Goal: Information Seeking & Learning: Learn about a topic

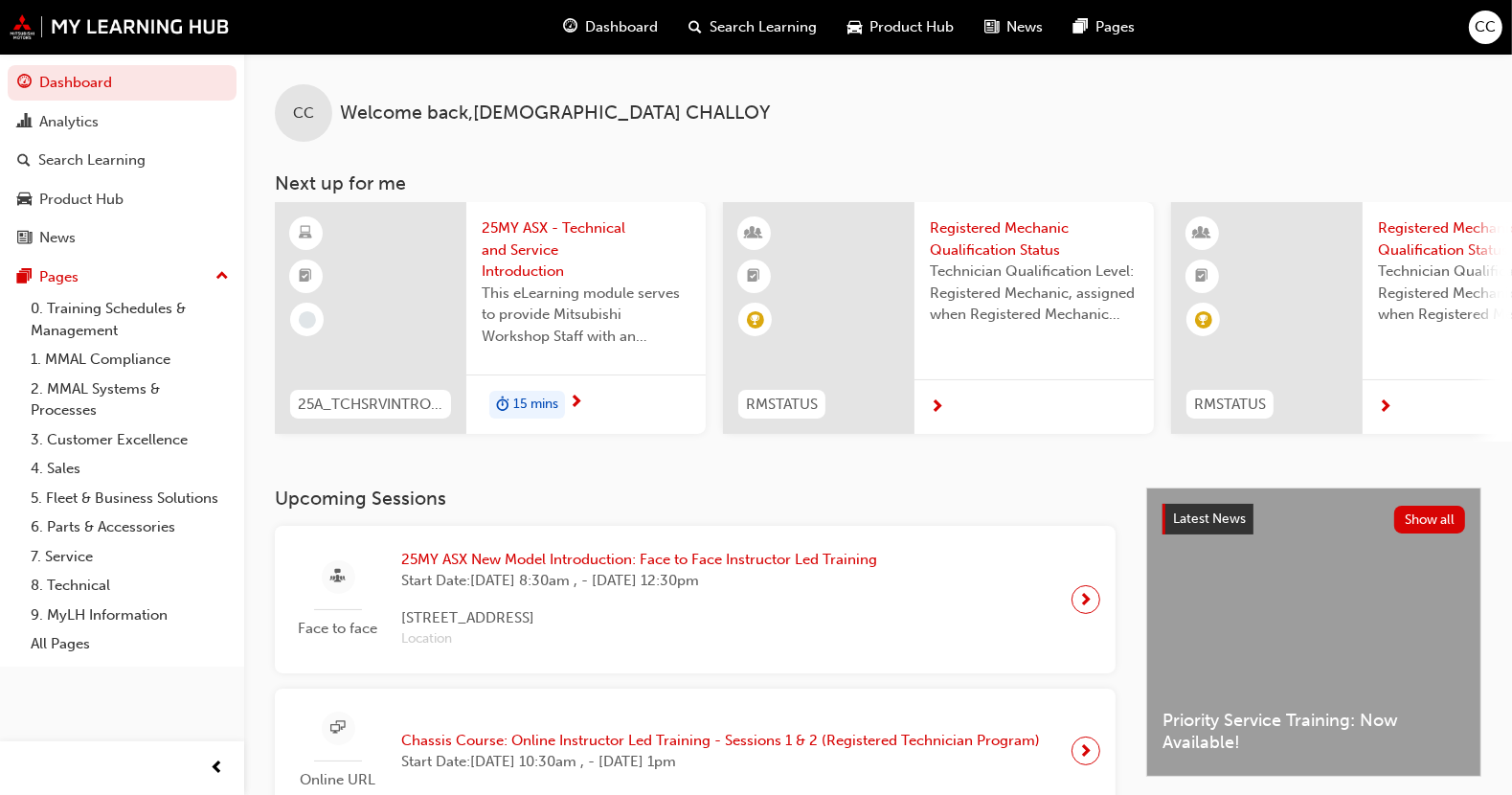
click at [692, 584] on span "Start Date: Tue 30 Sep 2025, 8:30am , - Fri 3 Oct 2025, 12:30pm" at bounding box center [639, 581] width 476 height 22
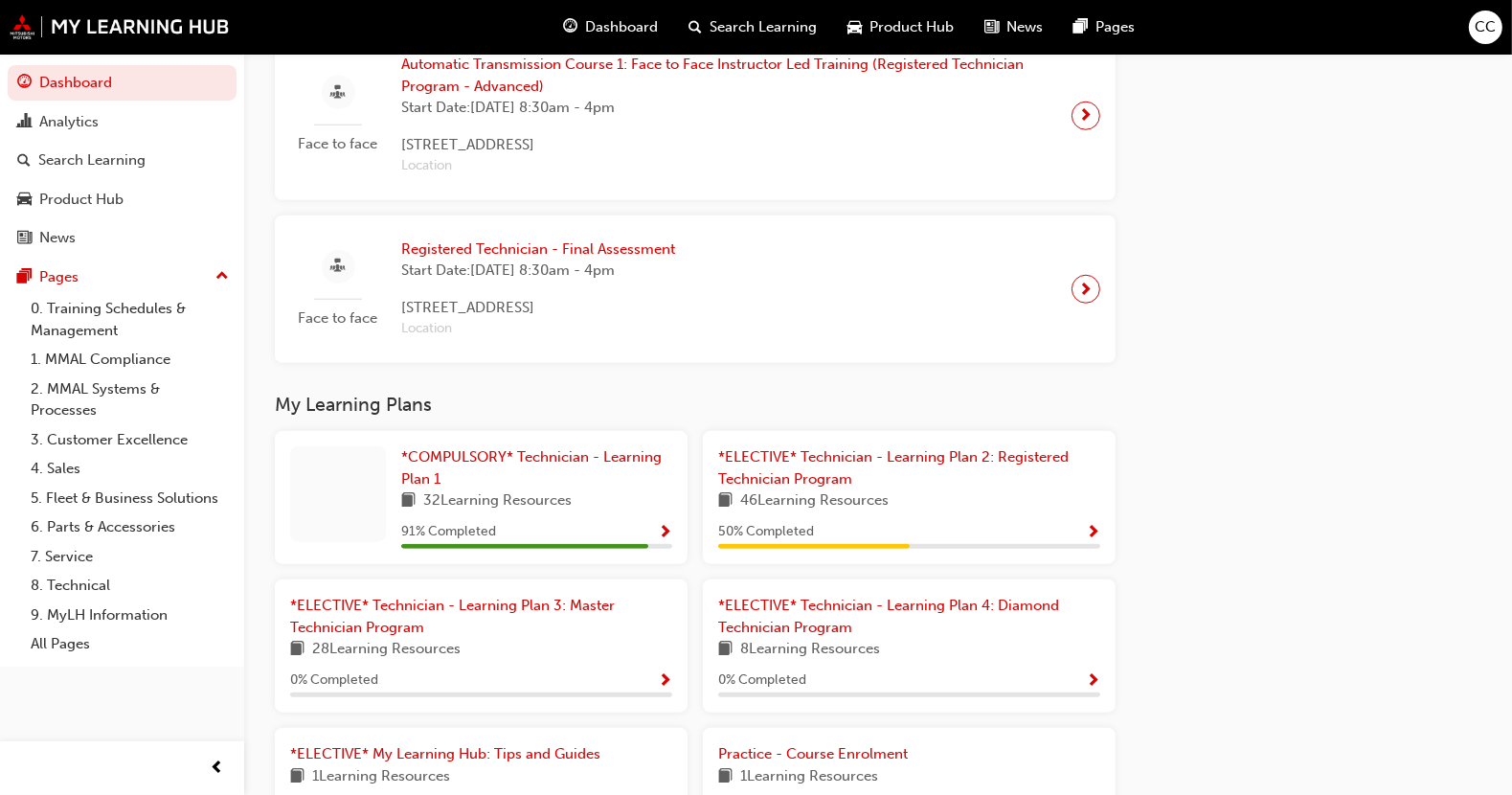
scroll to position [1794, 0]
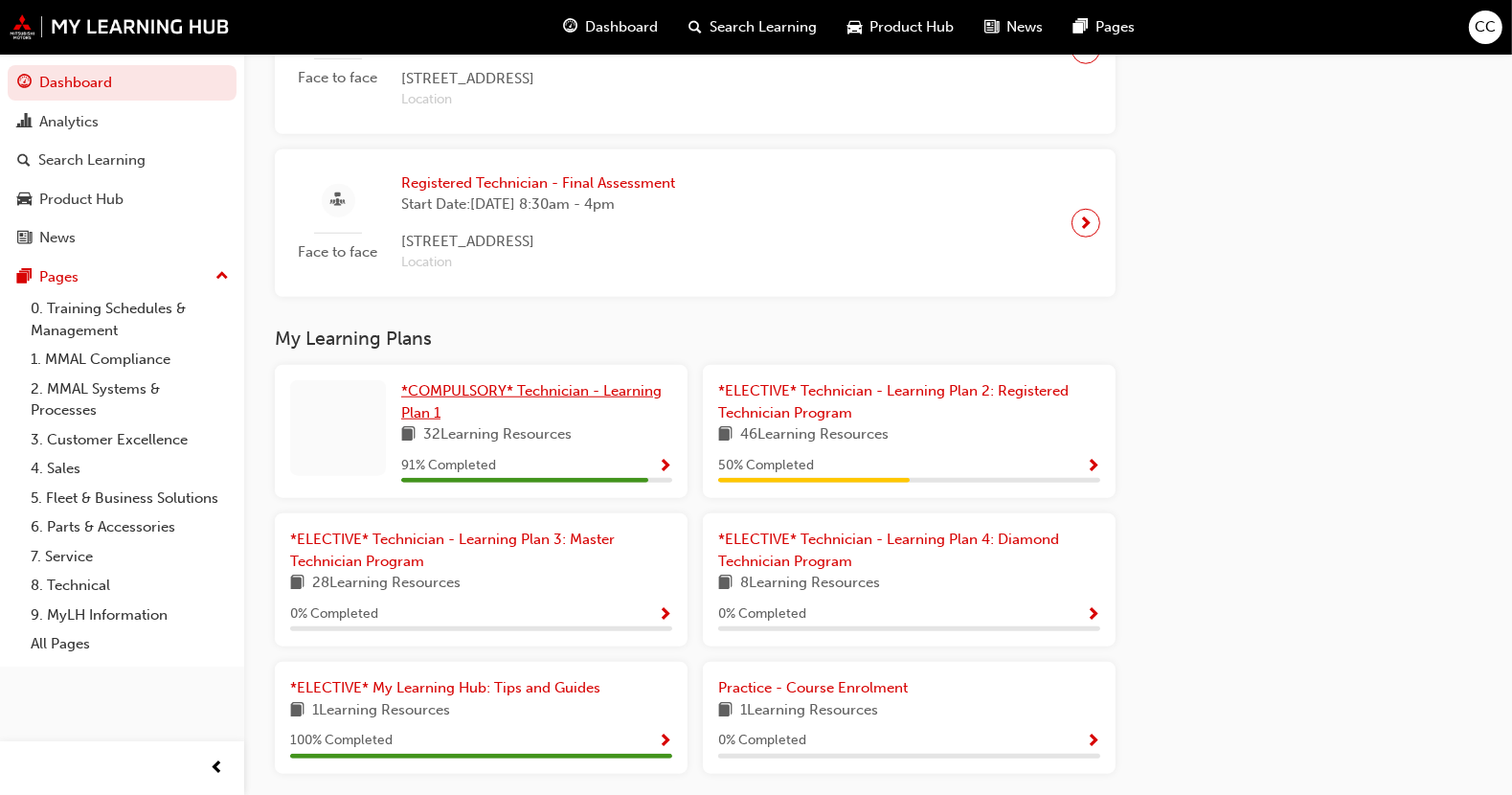
click at [445, 395] on span "*COMPULSORY* Technician - Learning Plan 1" at bounding box center [531, 402] width 260 height 39
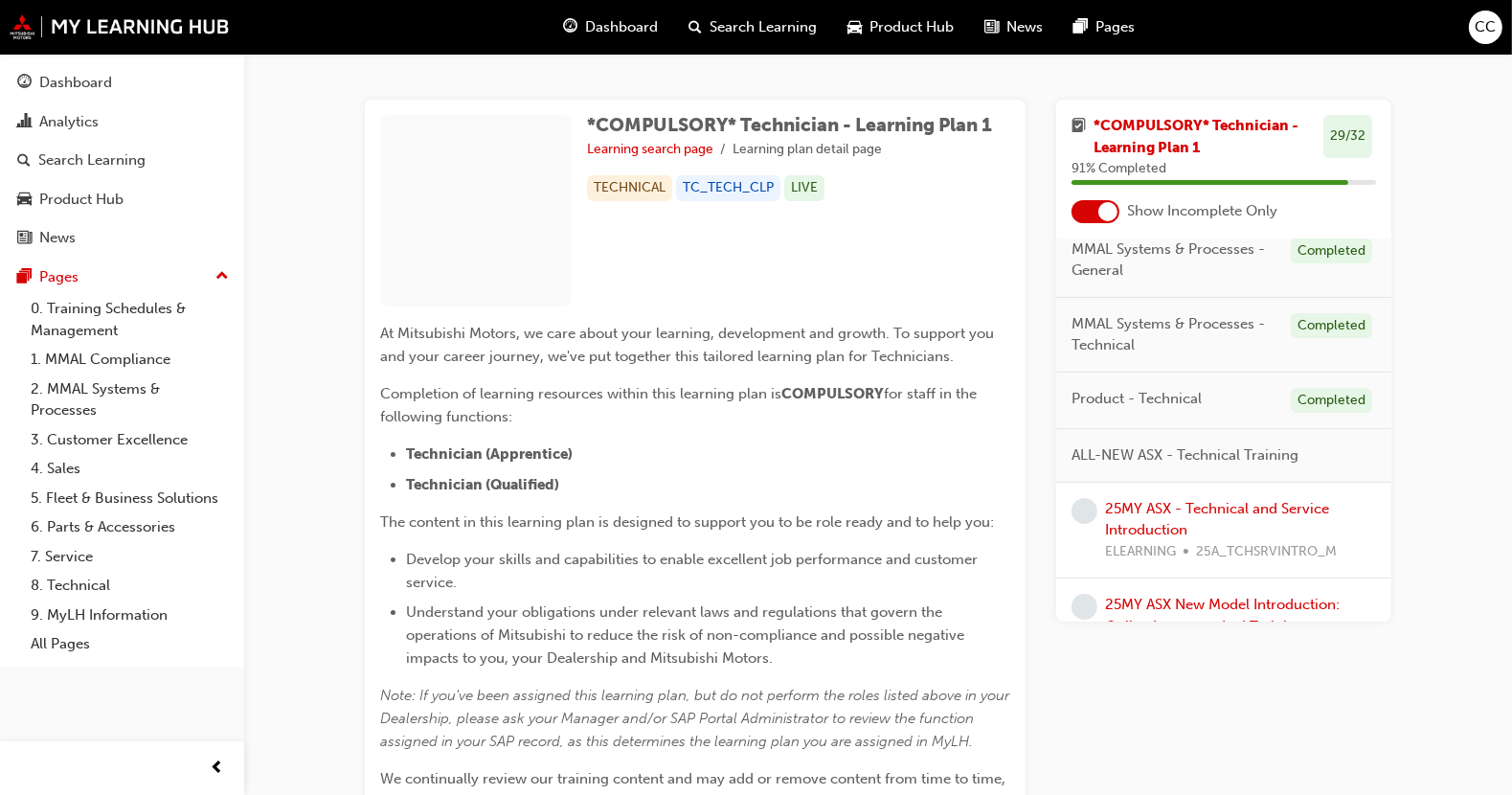
scroll to position [195, 0]
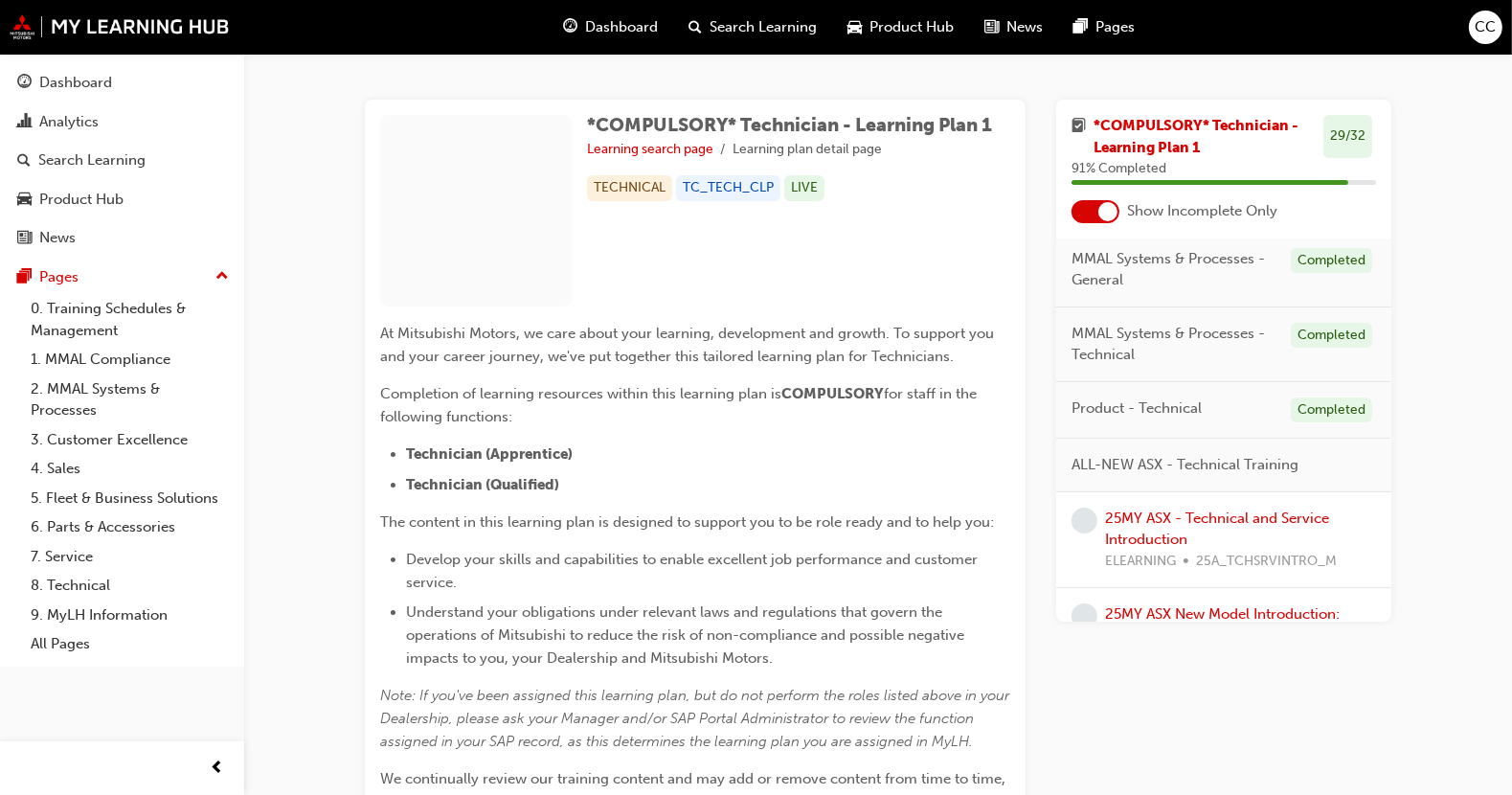
click at [1180, 131] on span "*COMPULSORY* Technician - Learning Plan 1" at bounding box center [1196, 136] width 205 height 39
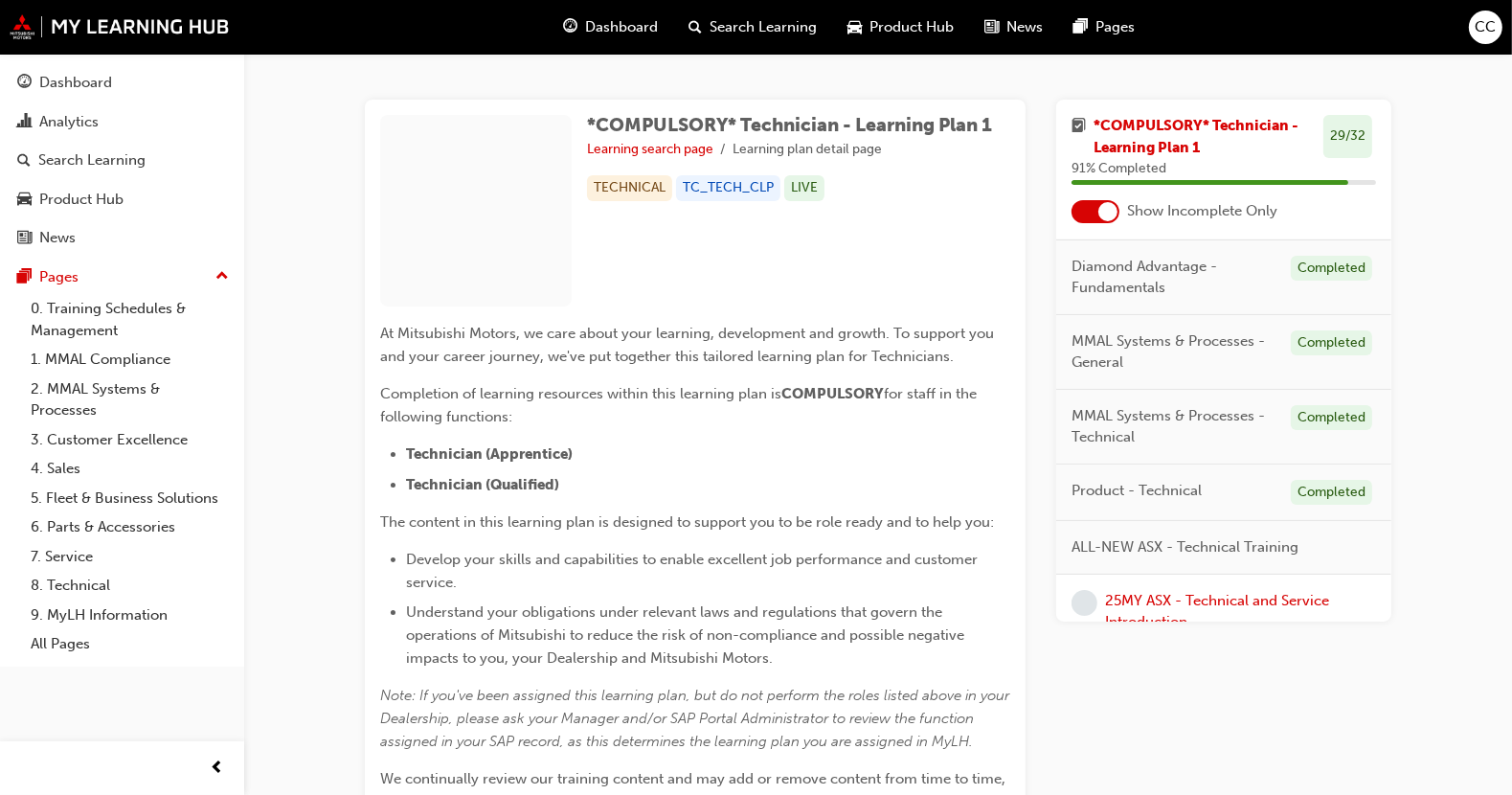
scroll to position [105, 0]
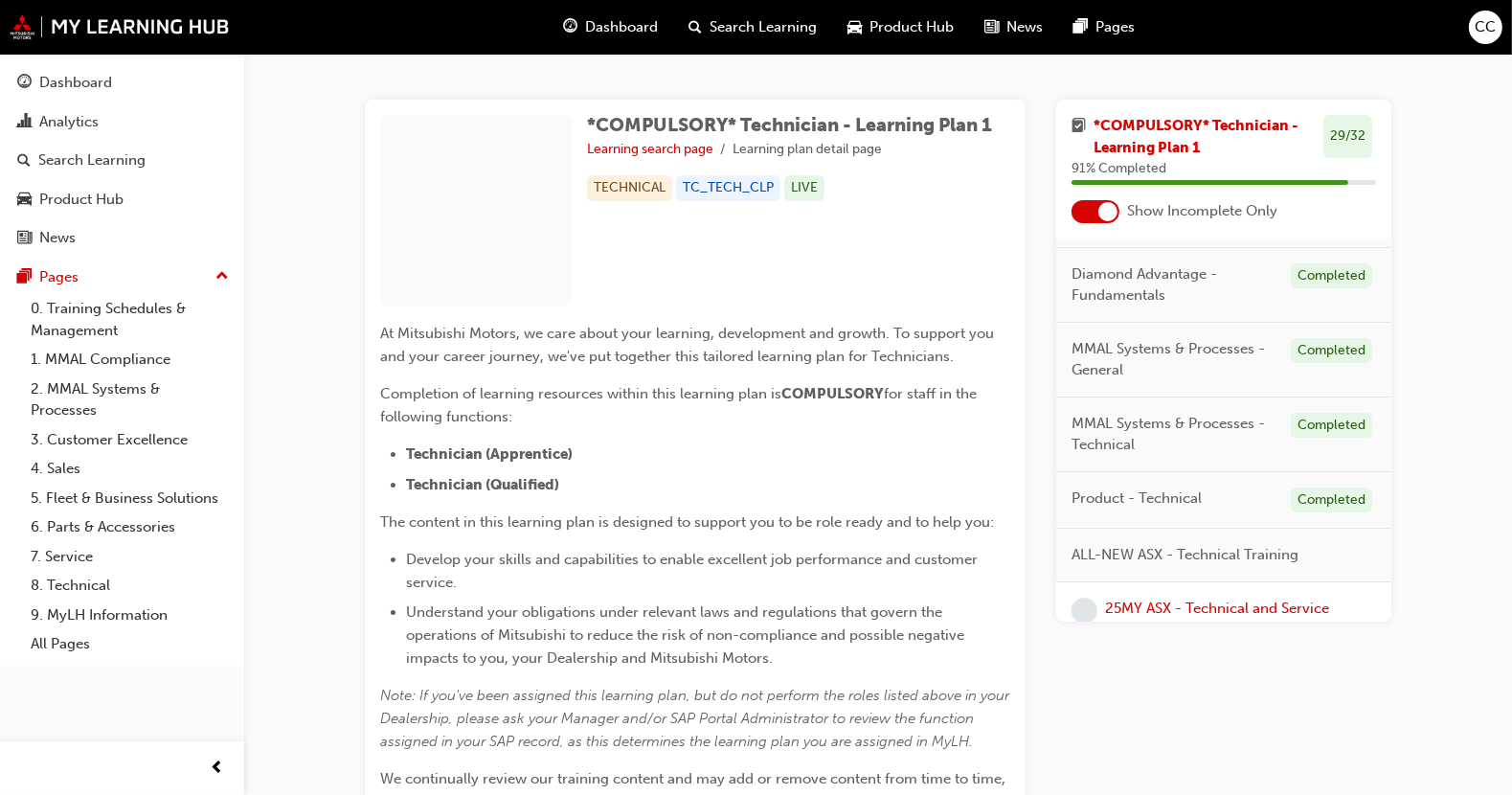
click at [1228, 220] on span "Show Incomplete Only" at bounding box center [1202, 211] width 151 height 22
click at [1135, 204] on span "Show Incomplete Only" at bounding box center [1202, 211] width 151 height 22
click at [1105, 216] on div at bounding box center [1108, 212] width 20 height 20
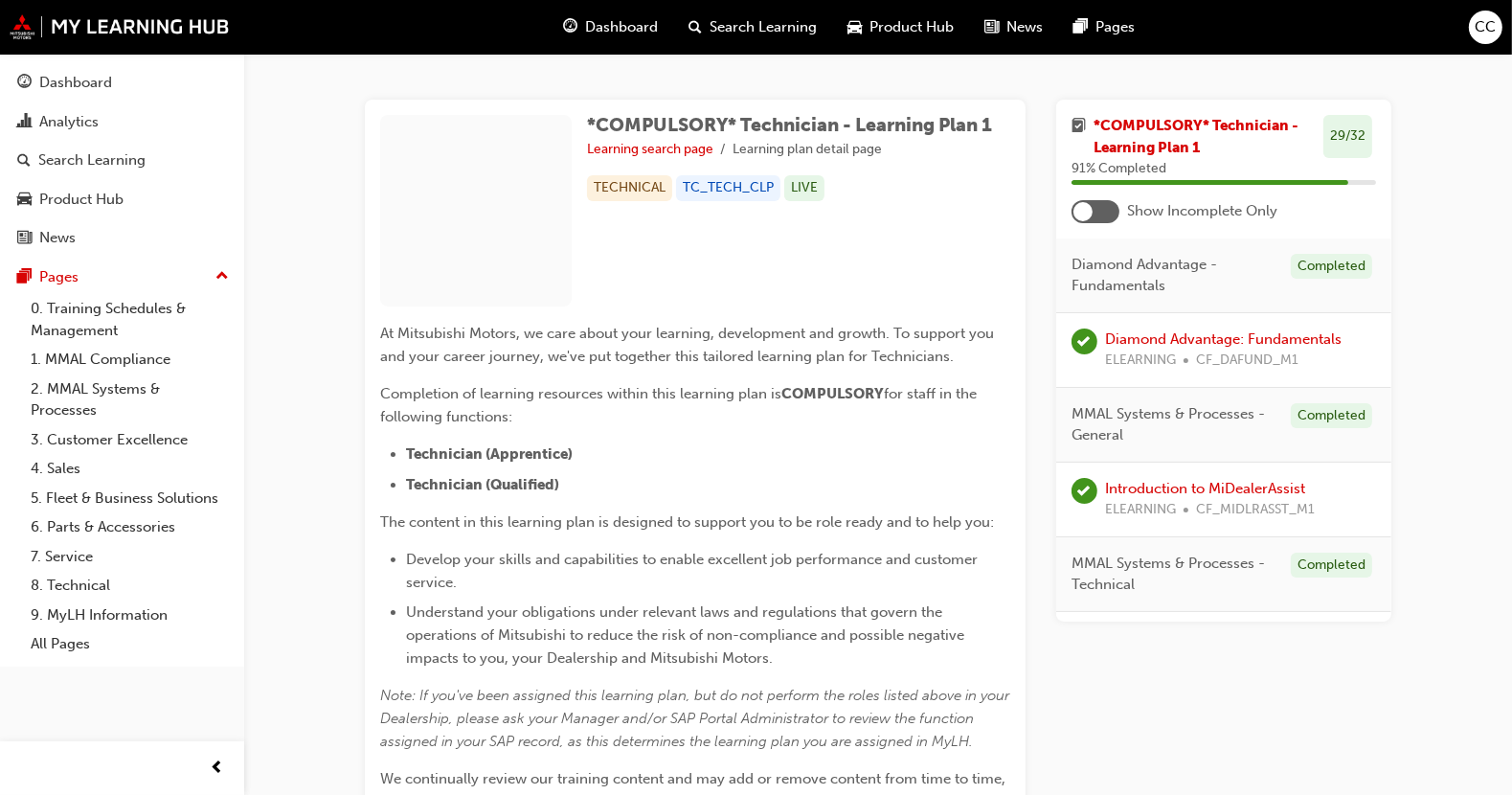
click at [1101, 207] on div at bounding box center [1095, 211] width 48 height 22
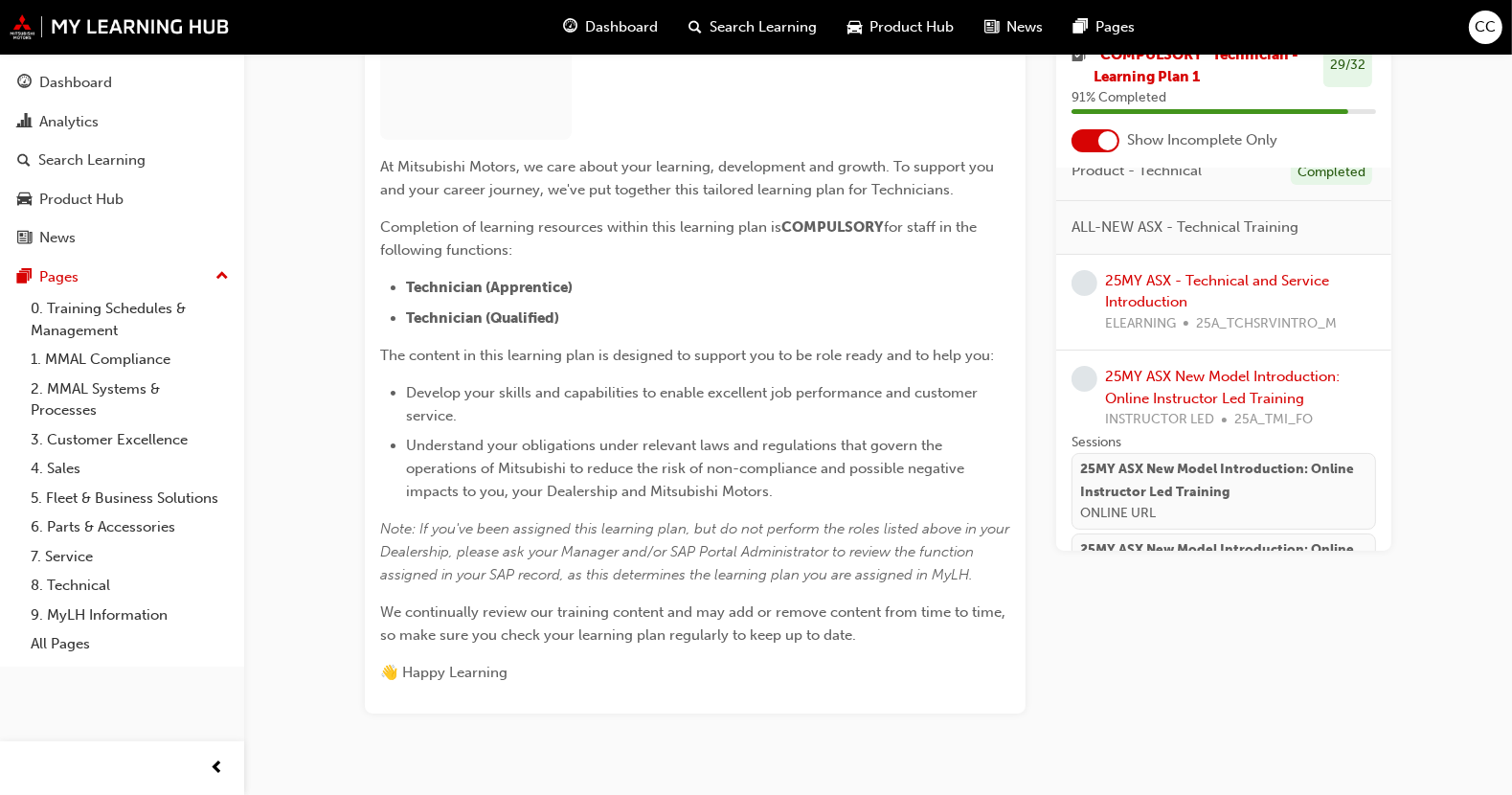
scroll to position [353, 0]
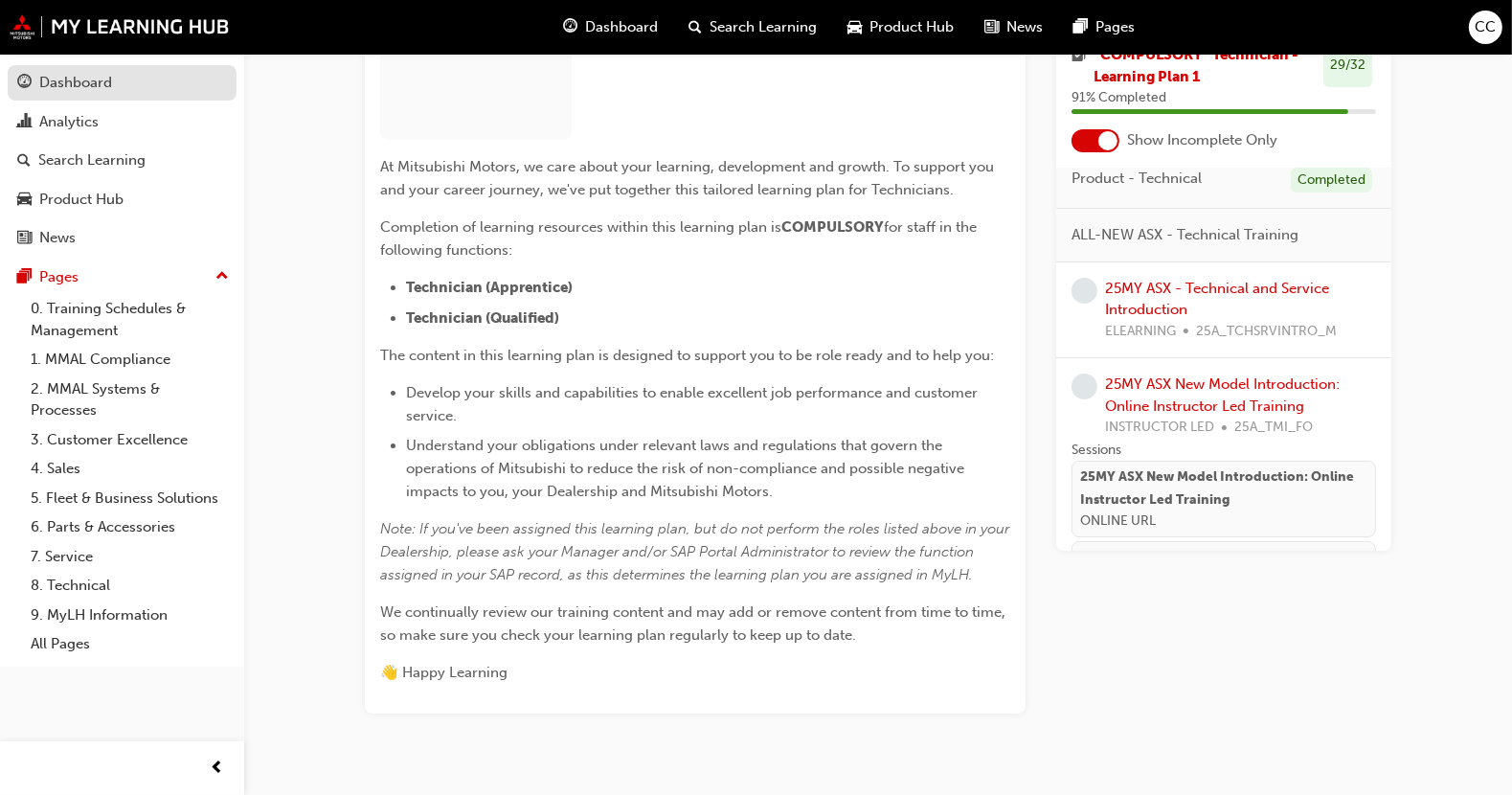
click at [54, 72] on div "Dashboard" at bounding box center [75, 82] width 72 height 22
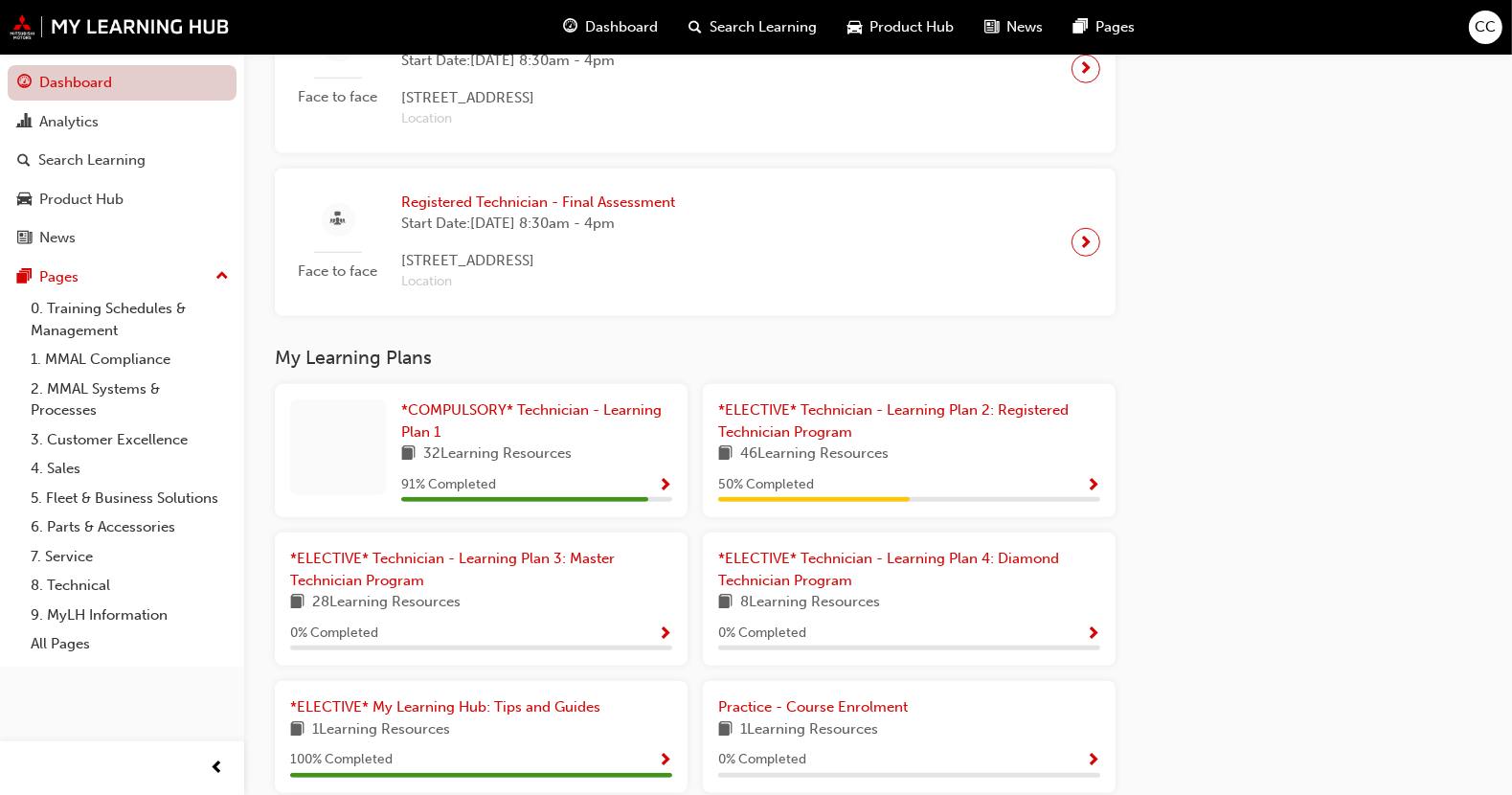
scroll to position [1794, 0]
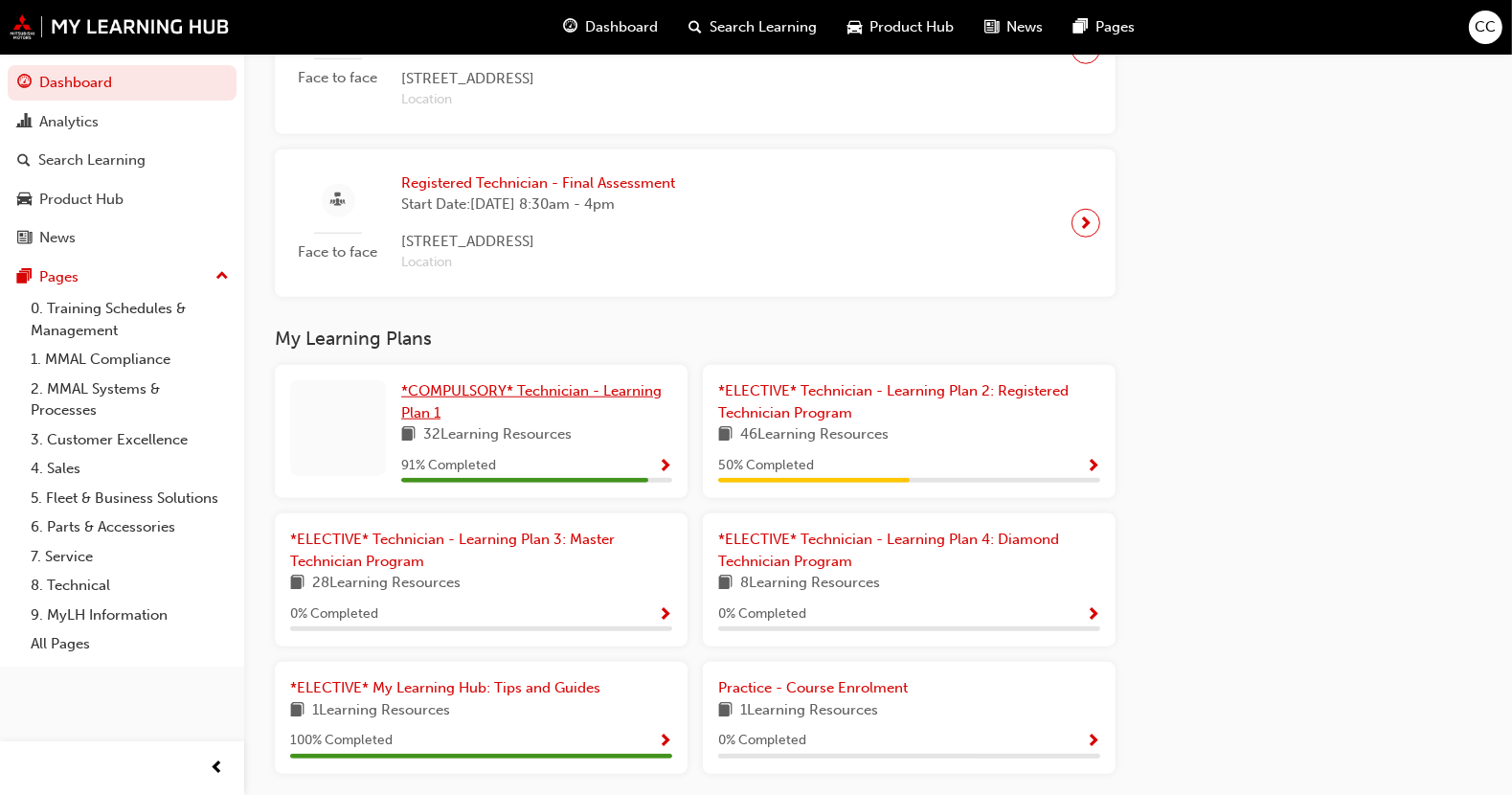
click at [436, 394] on span "*COMPULSORY* Technician - Learning Plan 1" at bounding box center [531, 402] width 260 height 39
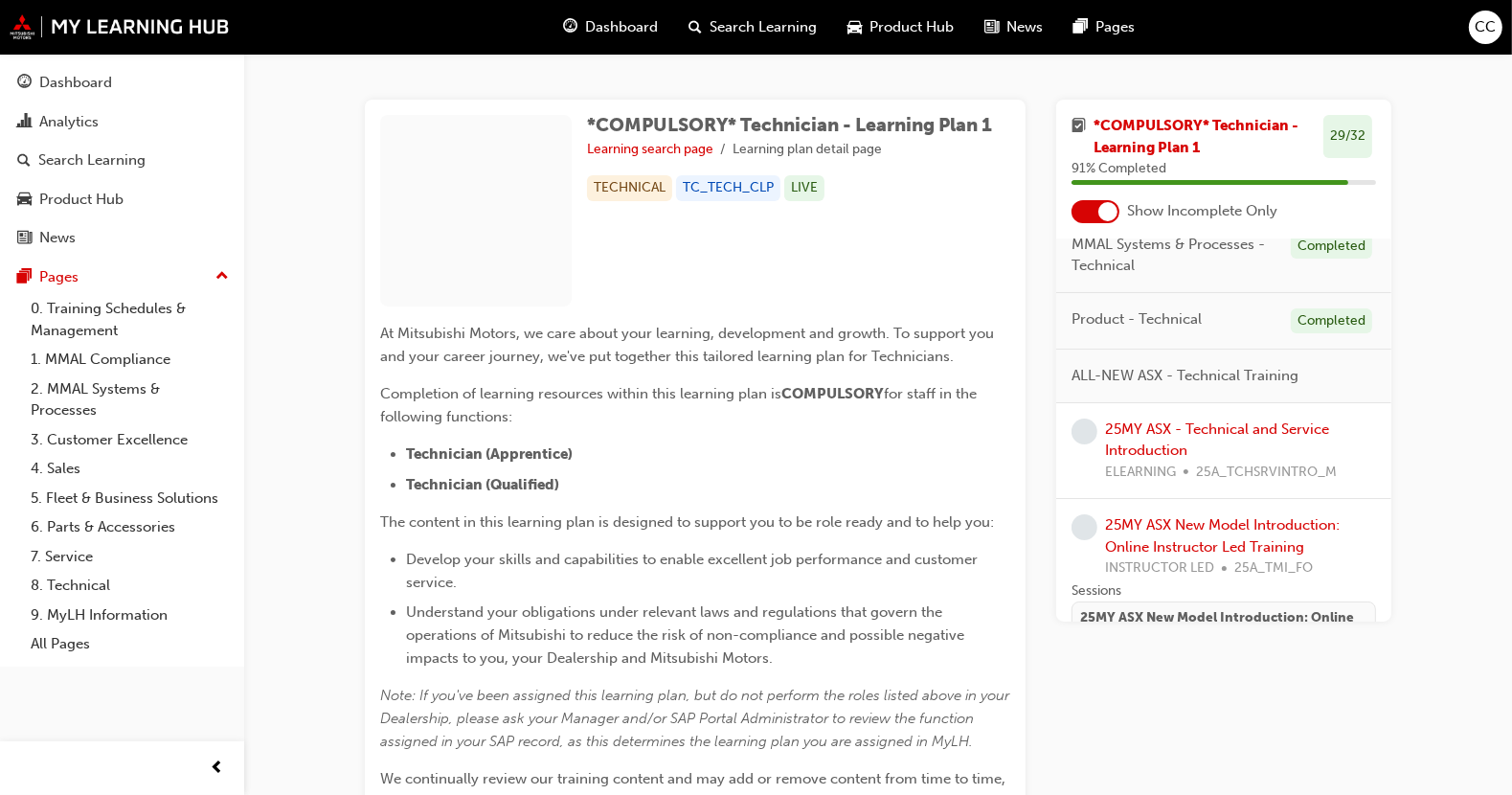
scroll to position [286, 0]
click at [1307, 429] on link "25MY ASX - Technical and Service Introduction" at bounding box center [1217, 438] width 224 height 39
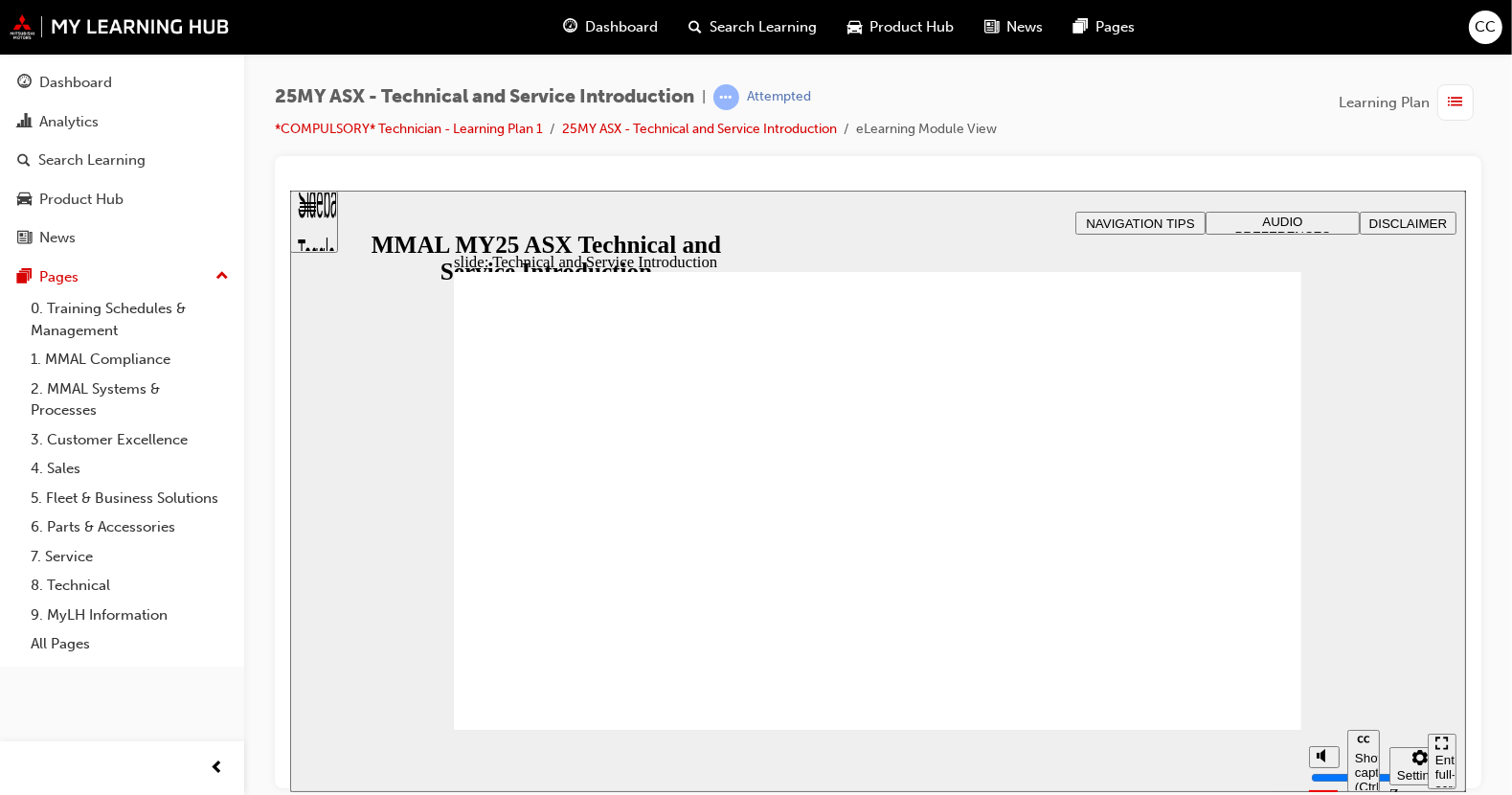
click at [1444, 116] on div "button" at bounding box center [1455, 102] width 36 height 36
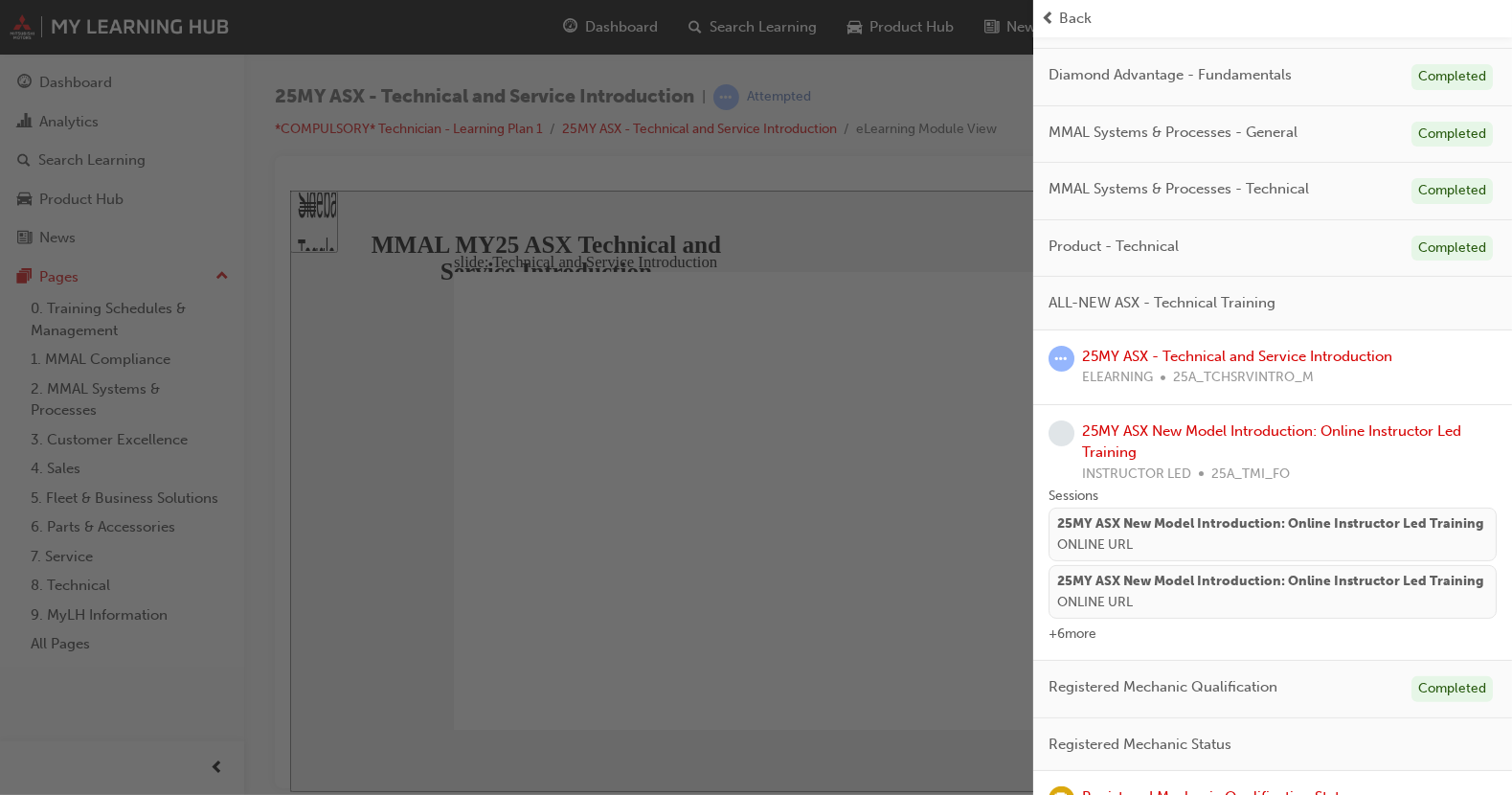
scroll to position [277, 0]
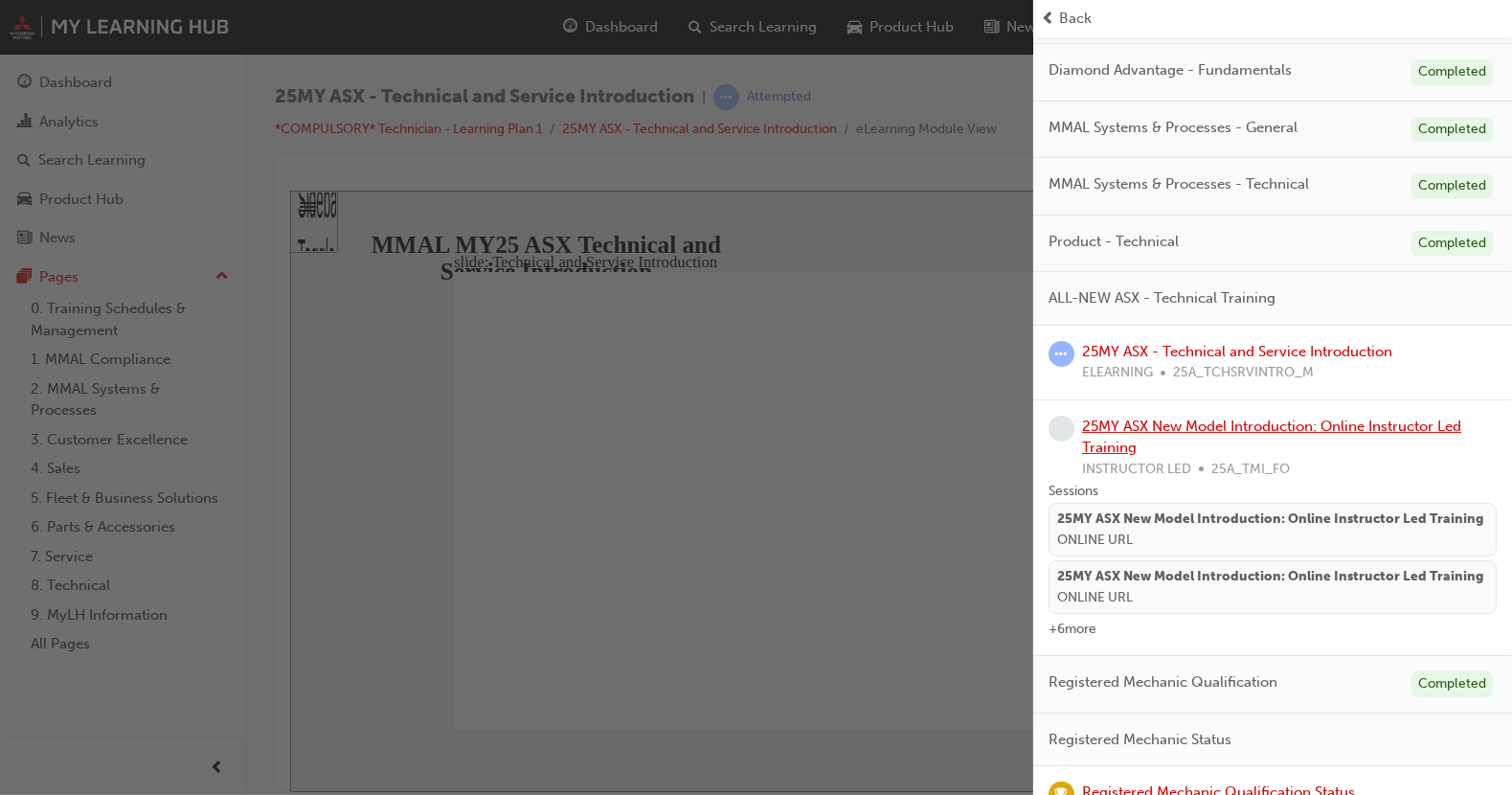
click at [1274, 423] on link "25MY ASX New Model Introduction: Online Instructor Led Training" at bounding box center [1271, 437] width 379 height 39
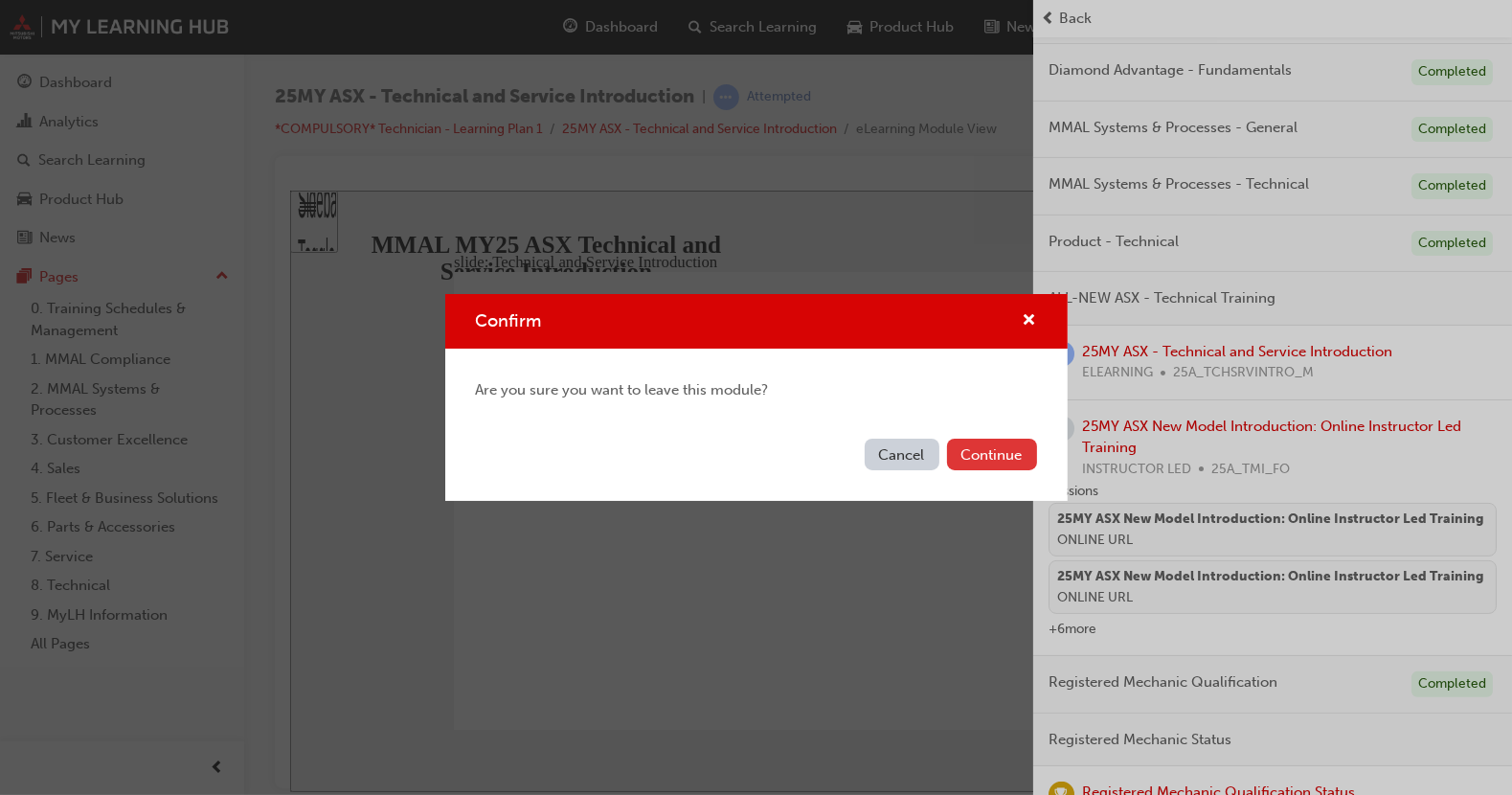
click at [998, 463] on button "Continue" at bounding box center [992, 454] width 90 height 31
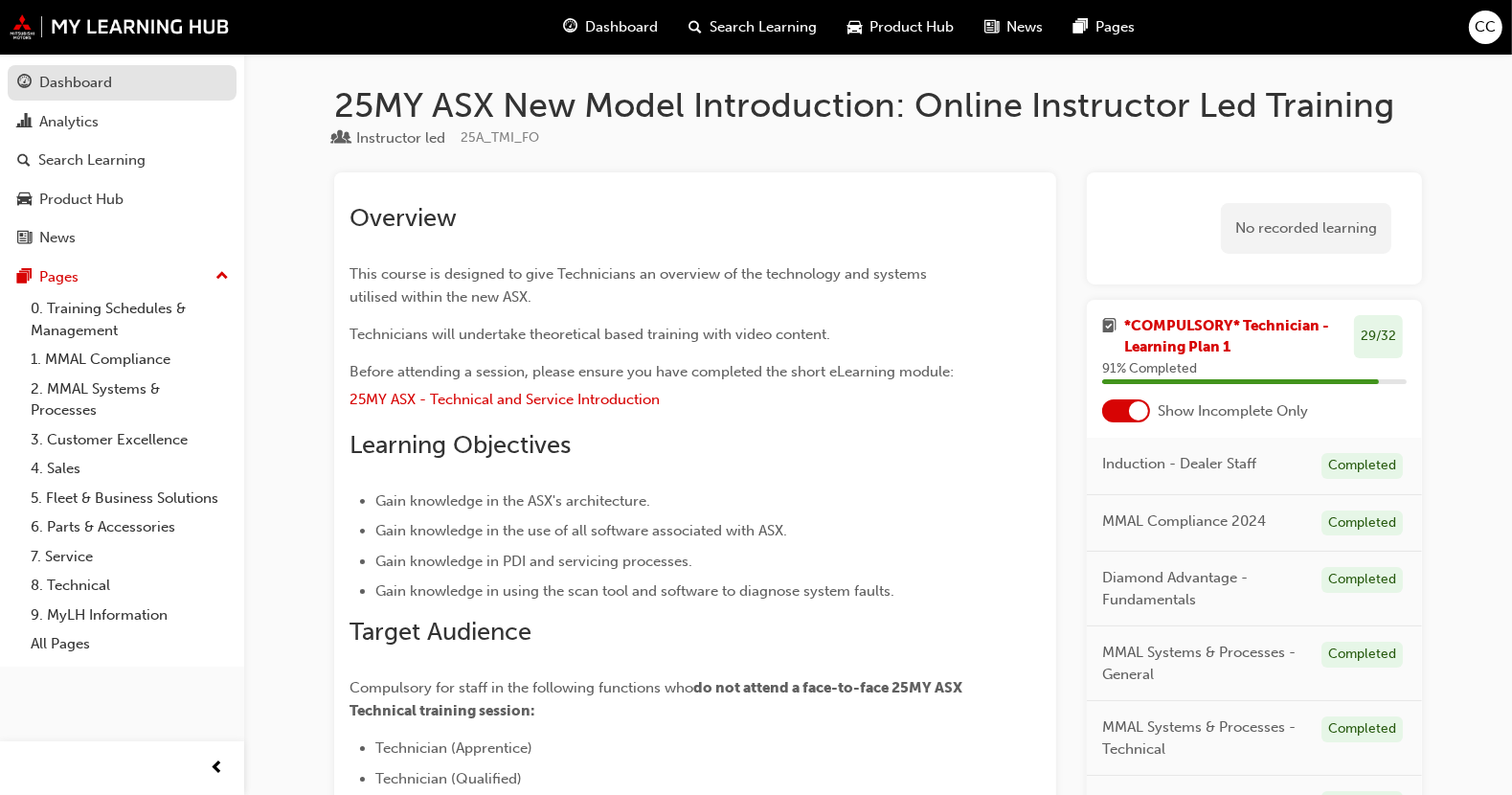
click at [43, 94] on div "Dashboard" at bounding box center [122, 82] width 209 height 23
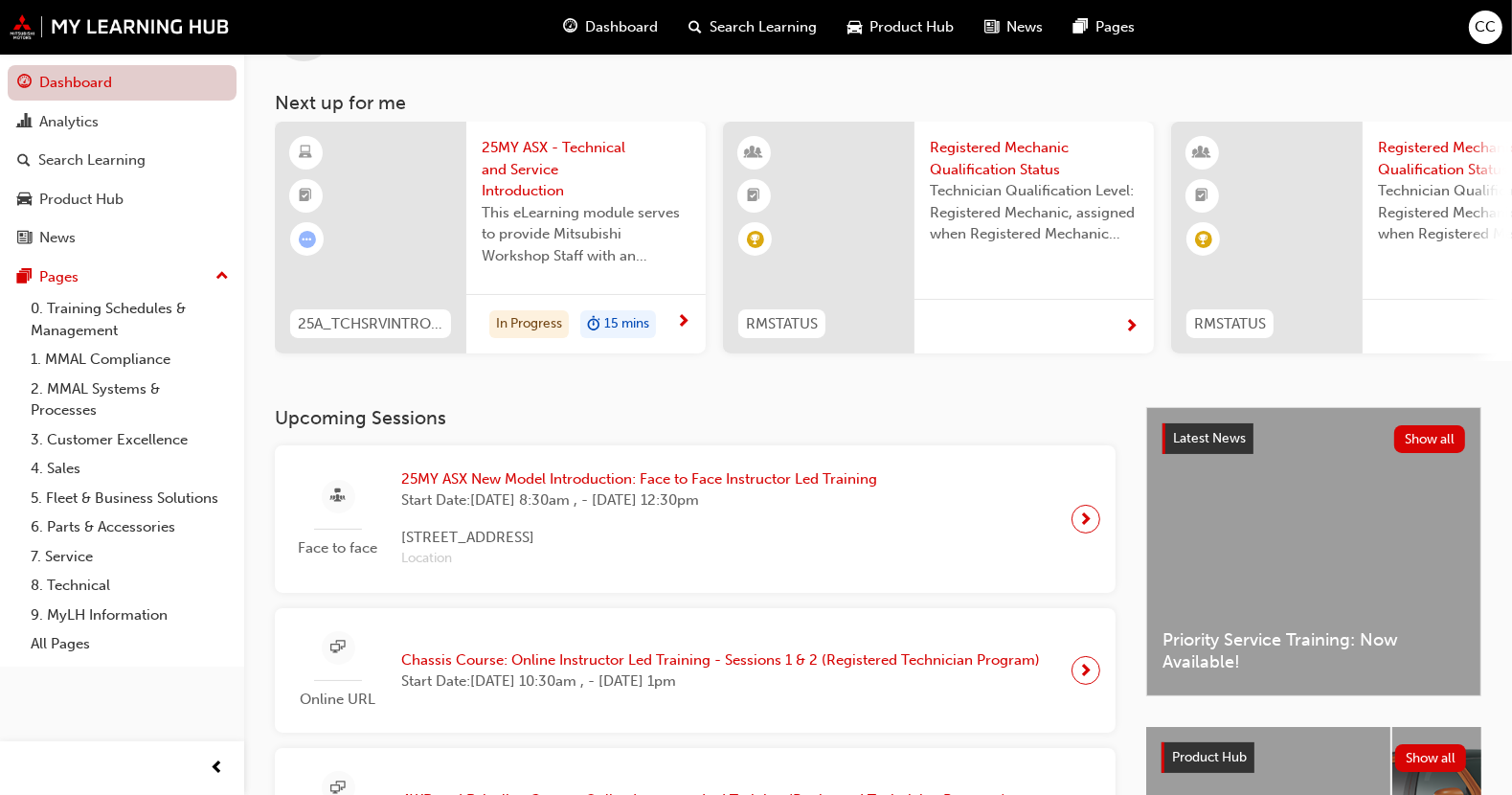
scroll to position [80, 0]
click at [1079, 516] on span "next-icon" at bounding box center [1086, 518] width 15 height 26
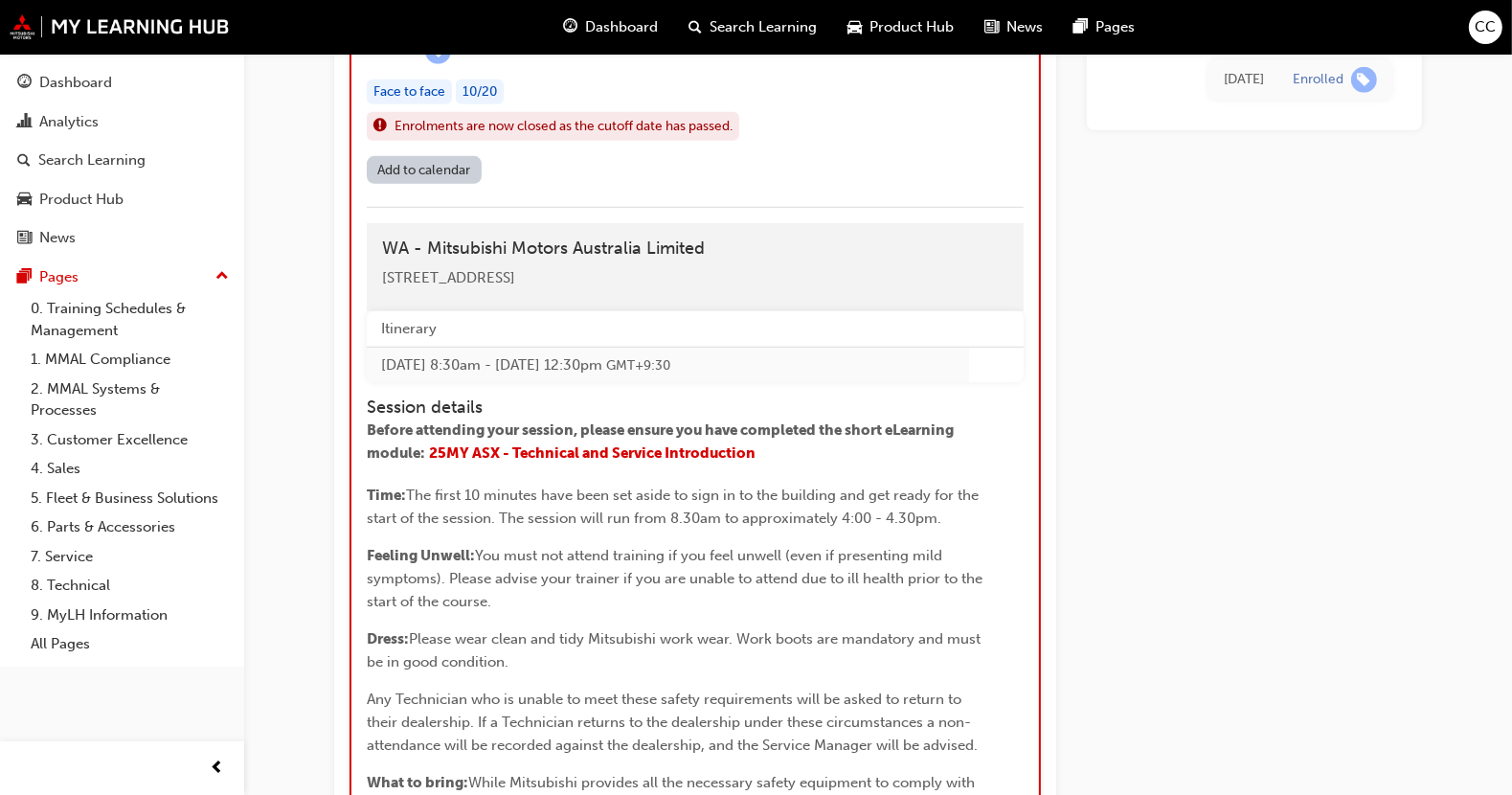
scroll to position [1382, 0]
click at [474, 463] on span "25MY ASX - Technical and Service Introduction" at bounding box center [593, 454] width 327 height 18
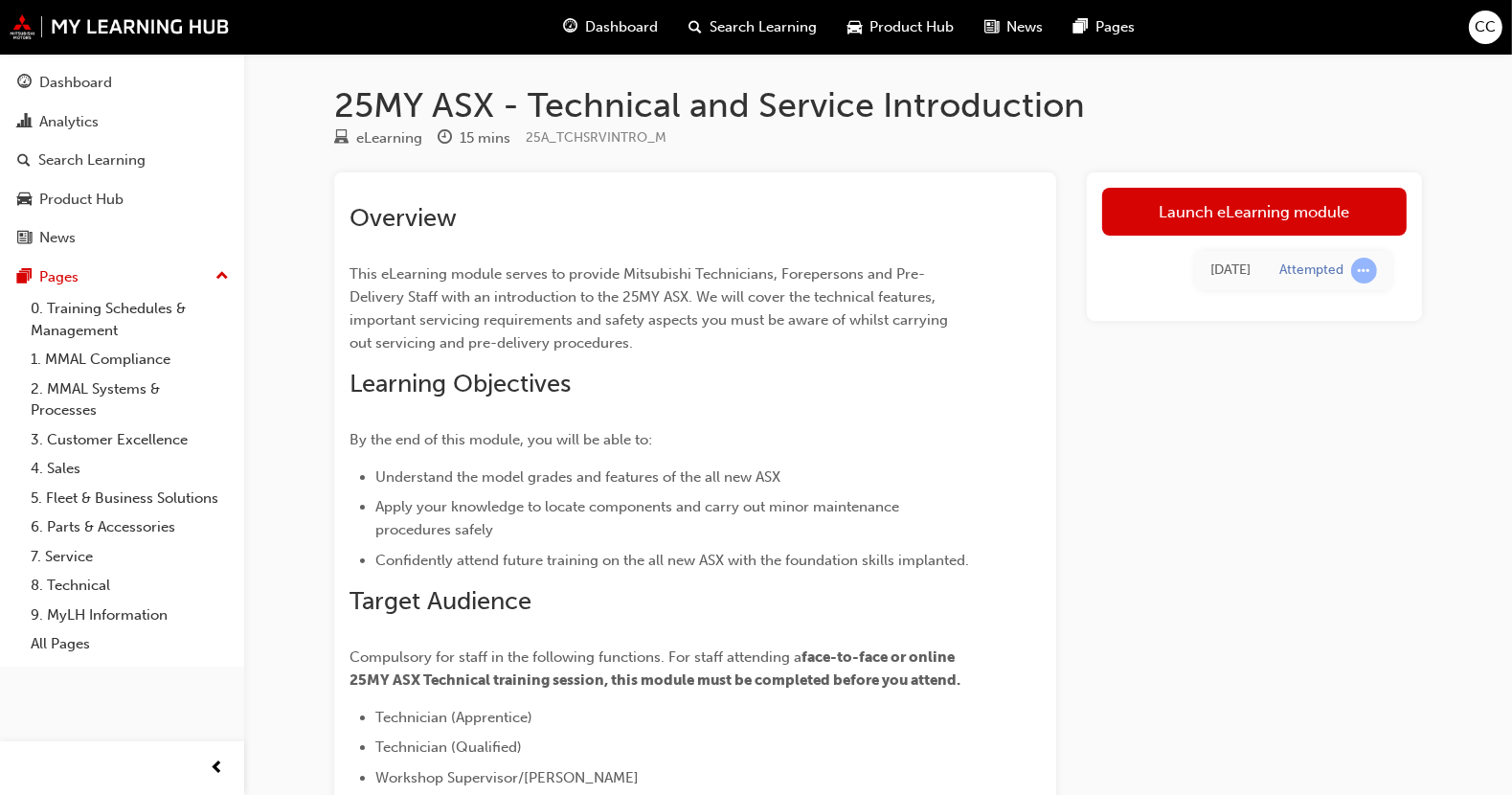
scroll to position [11, 0]
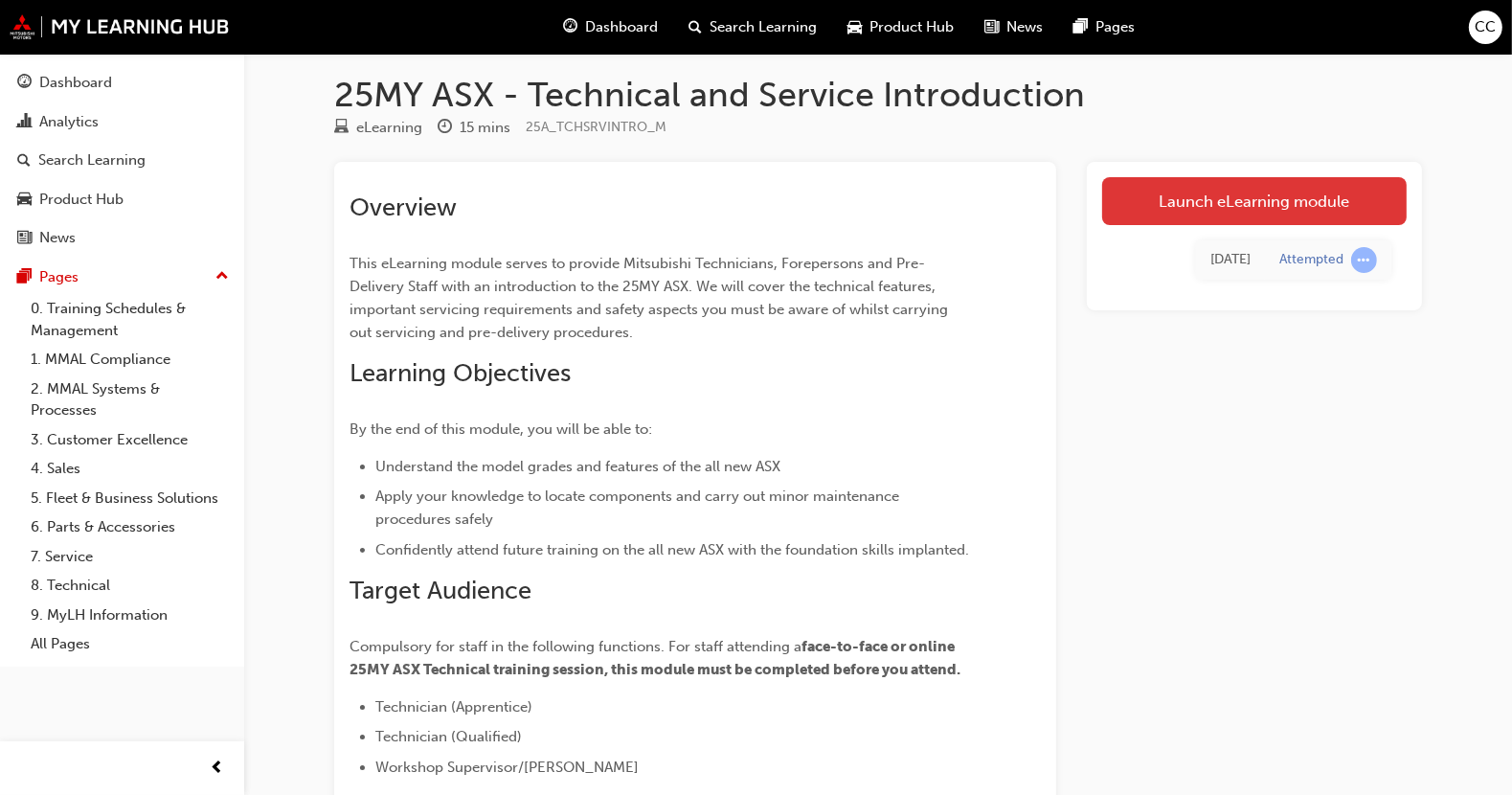
click at [1327, 208] on link "Launch eLearning module" at bounding box center [1254, 200] width 304 height 48
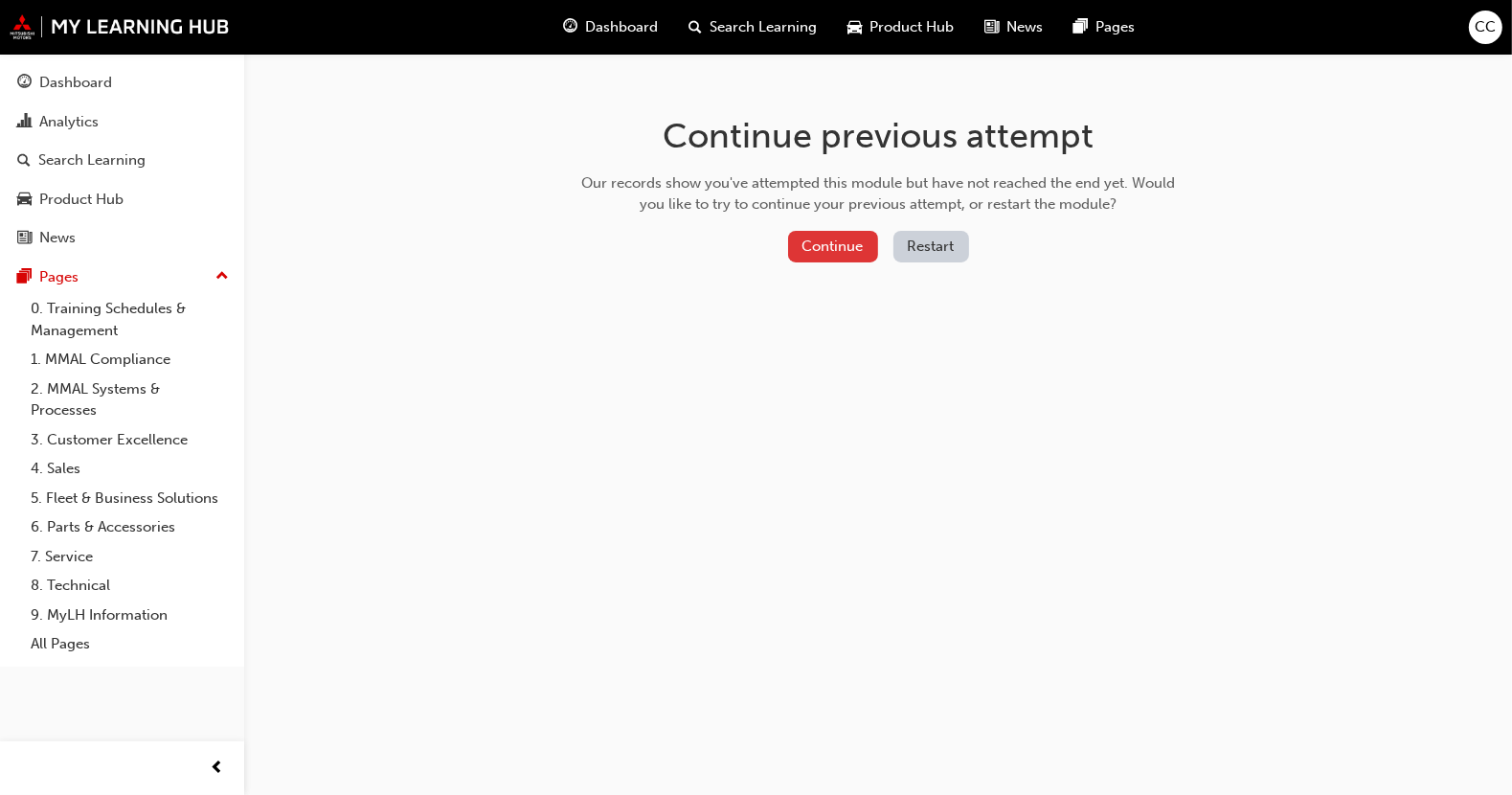
click at [845, 251] on button "Continue" at bounding box center [833, 246] width 90 height 31
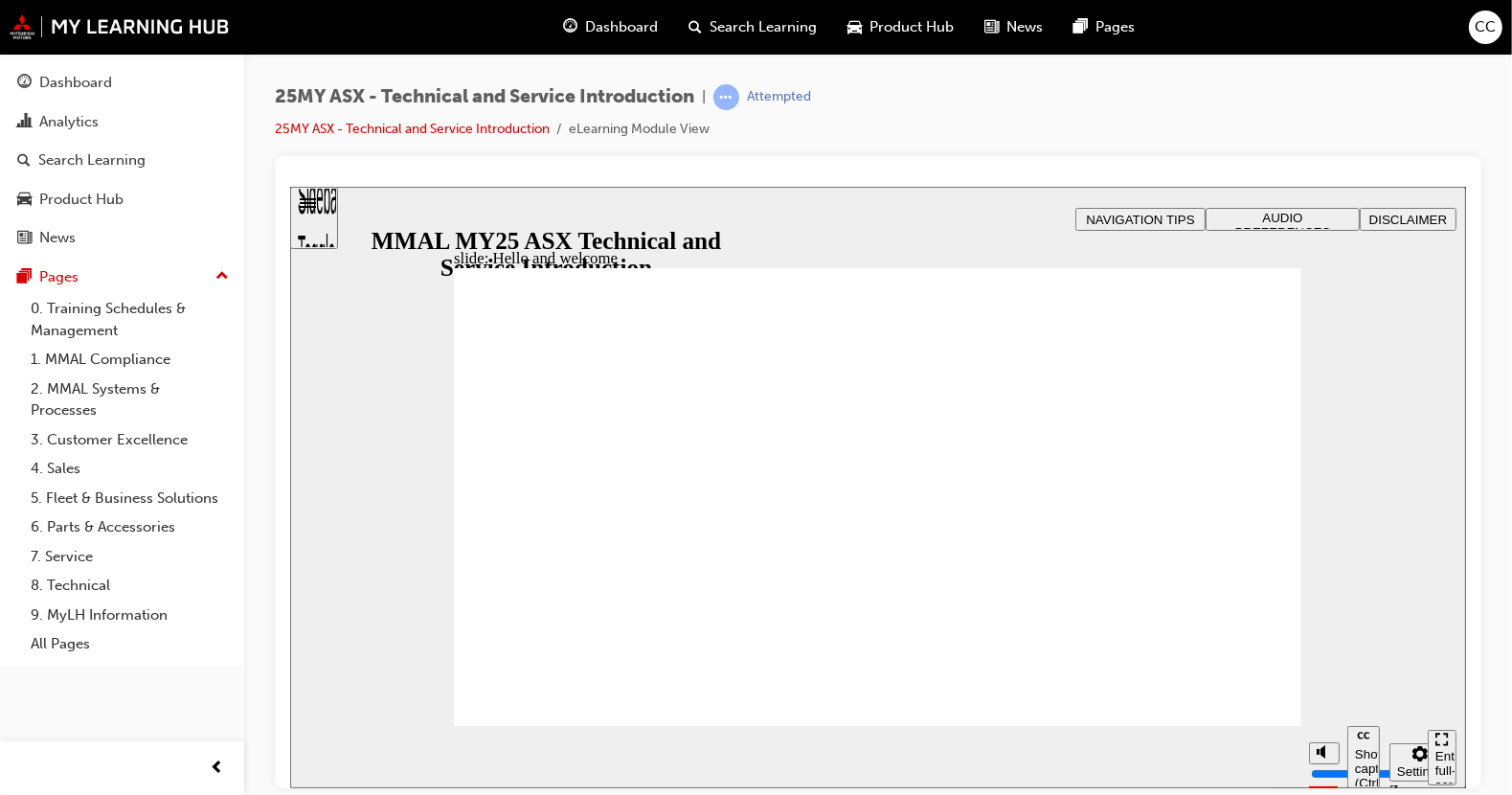
click at [1320, 757] on icon "Mute (Ctrl+Alt+M)" at bounding box center [1323, 751] width 16 height 14
type input "7"
click at [1376, 535] on div "slide: Hello and welcome Rectangle B N Rectangle 2 Rectangle 3 Rectangle 1 Hell…" at bounding box center [877, 486] width 1176 height 601
type input "6"
type input "17"
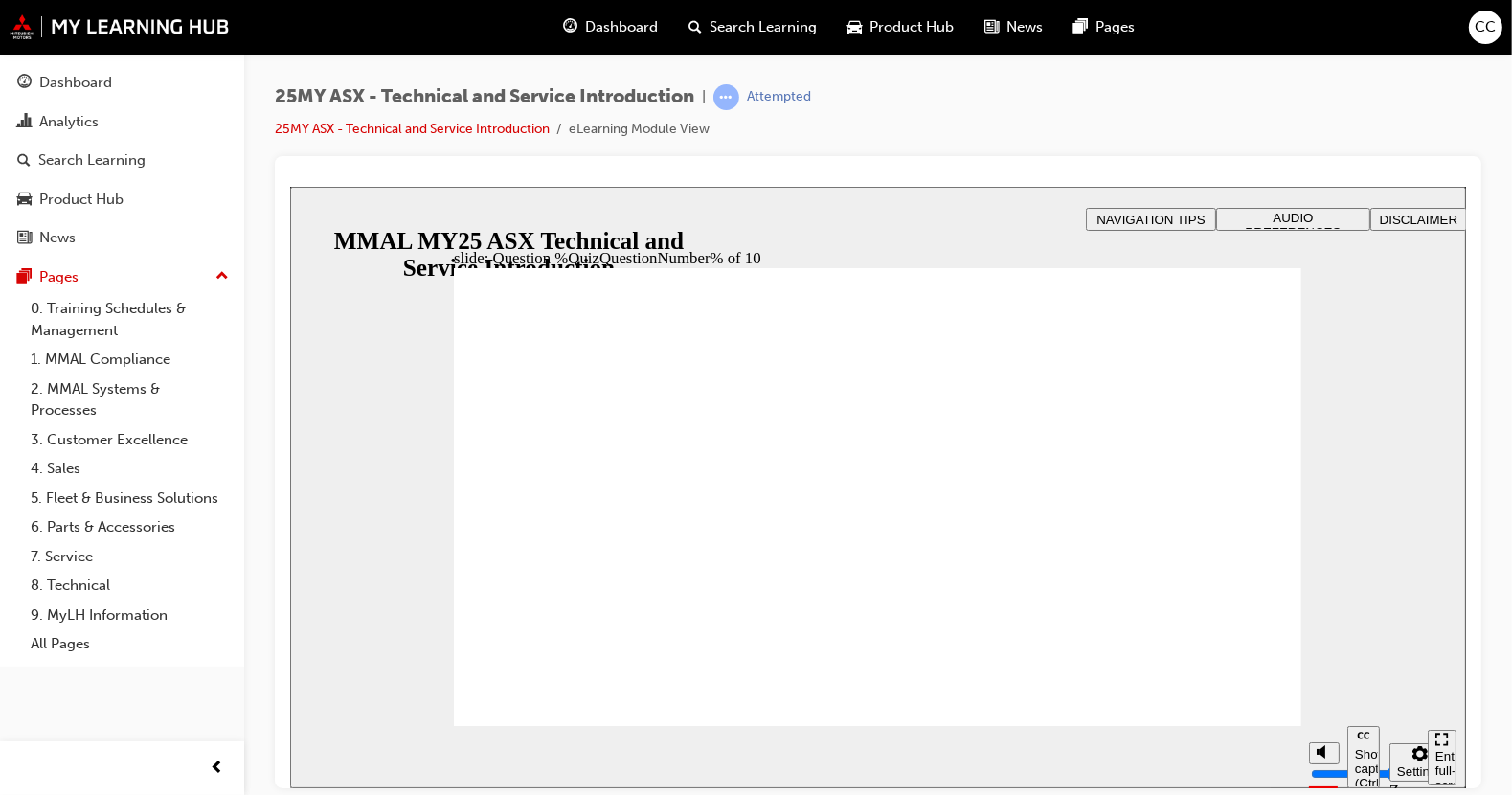
radio input "true"
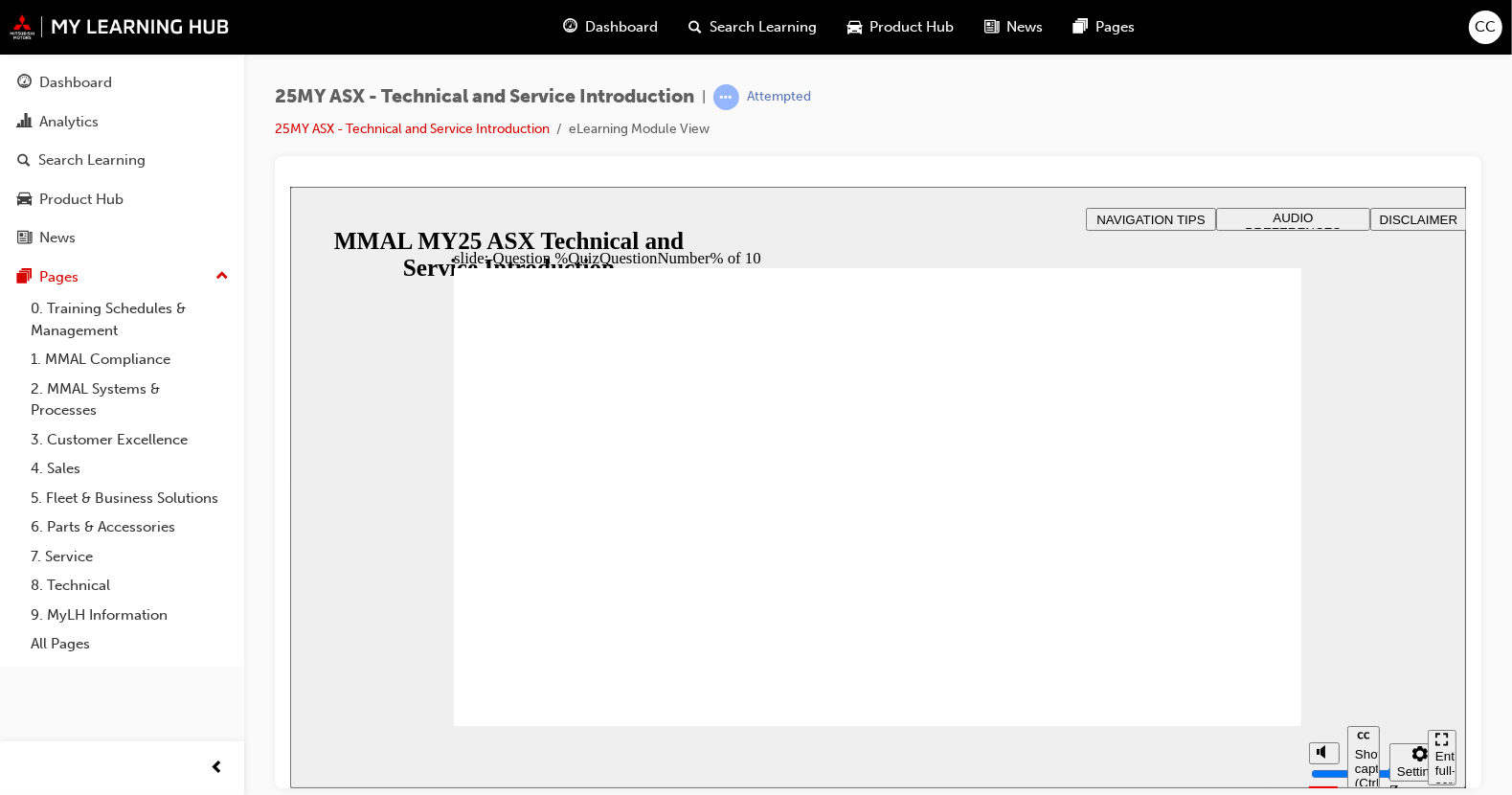
radio input "true"
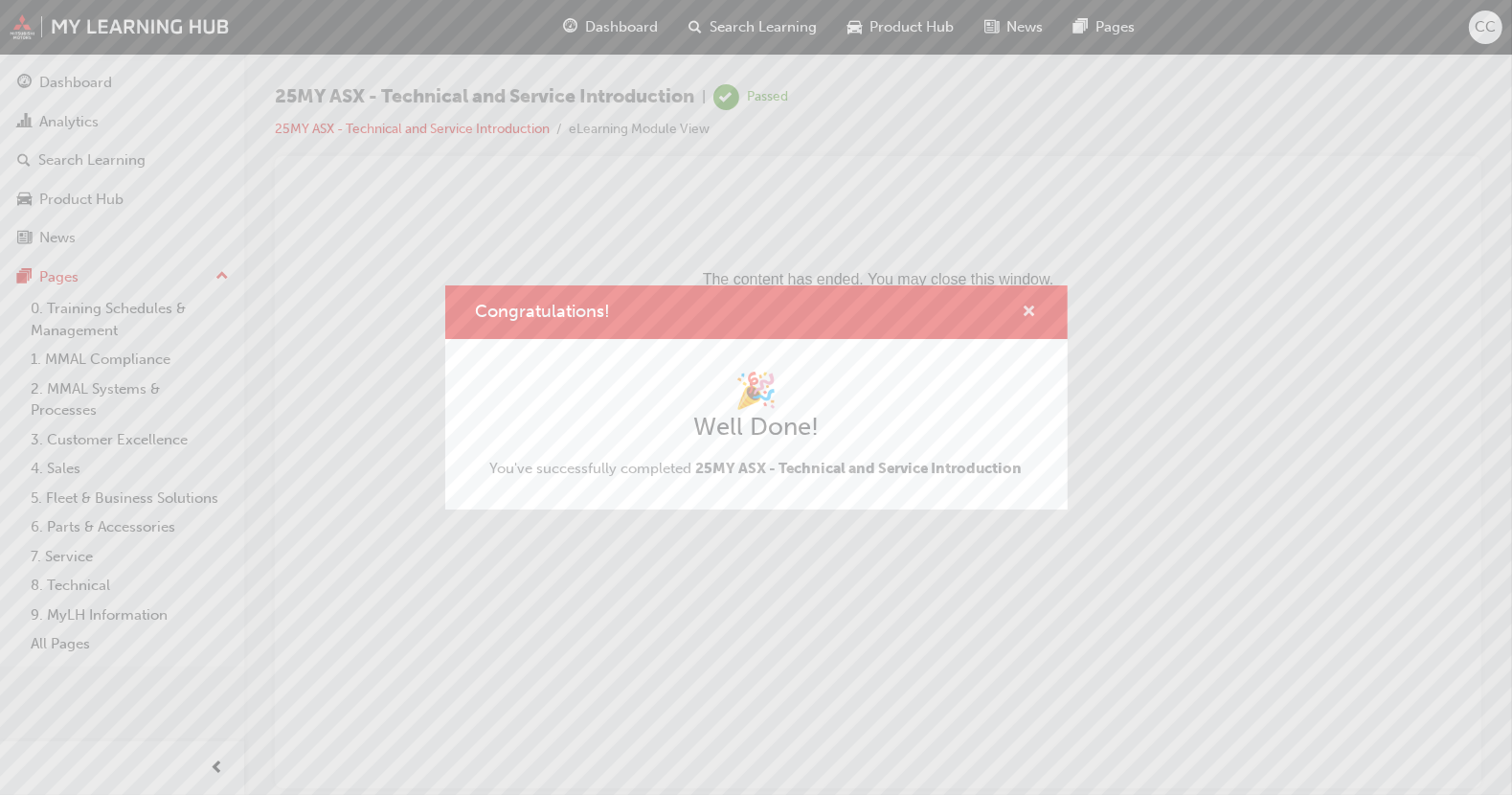
click at [1036, 309] on span "cross-icon" at bounding box center [1030, 313] width 15 height 18
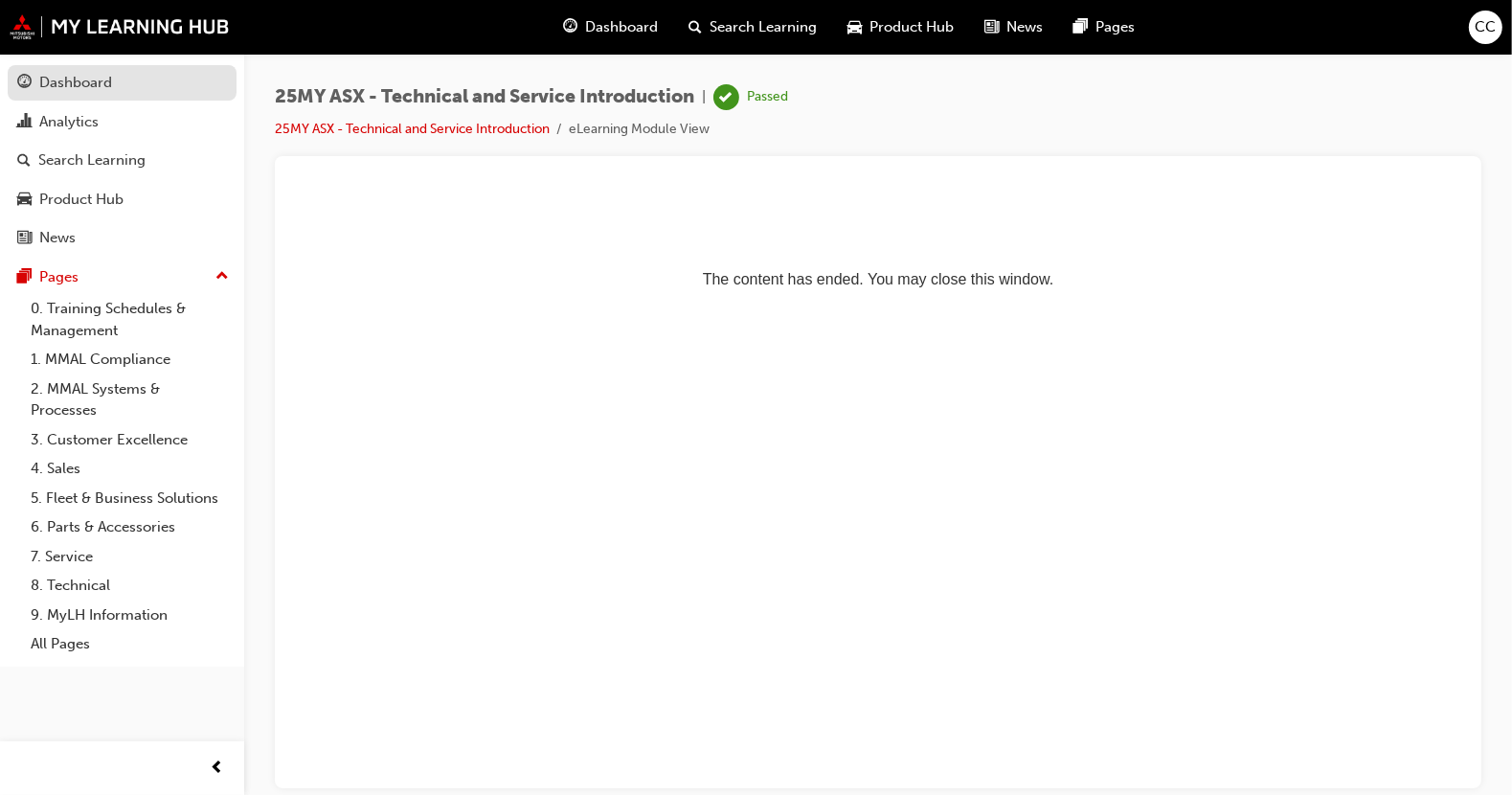
click at [63, 74] on div "Dashboard" at bounding box center [75, 82] width 72 height 22
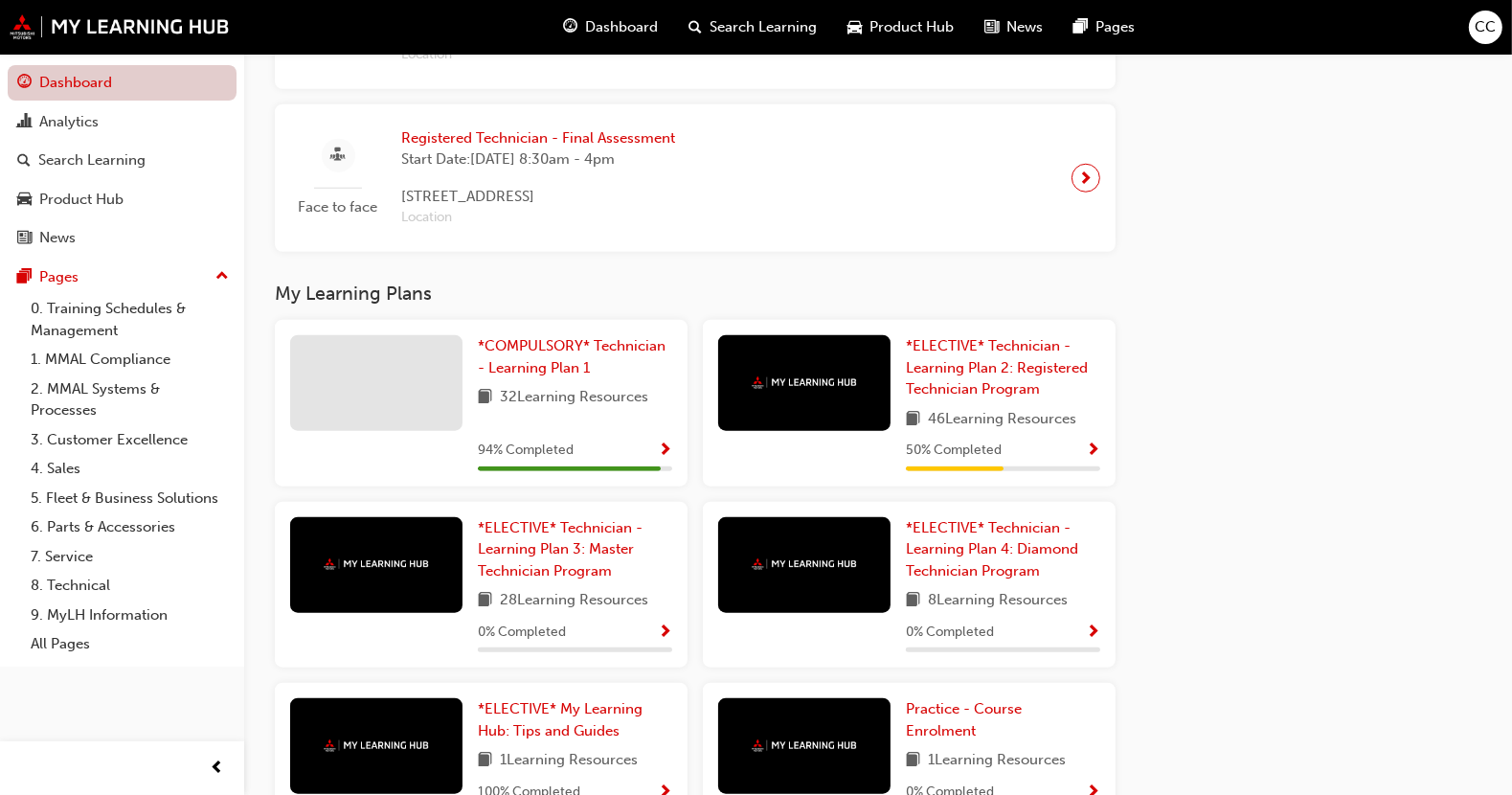
scroll to position [1837, 0]
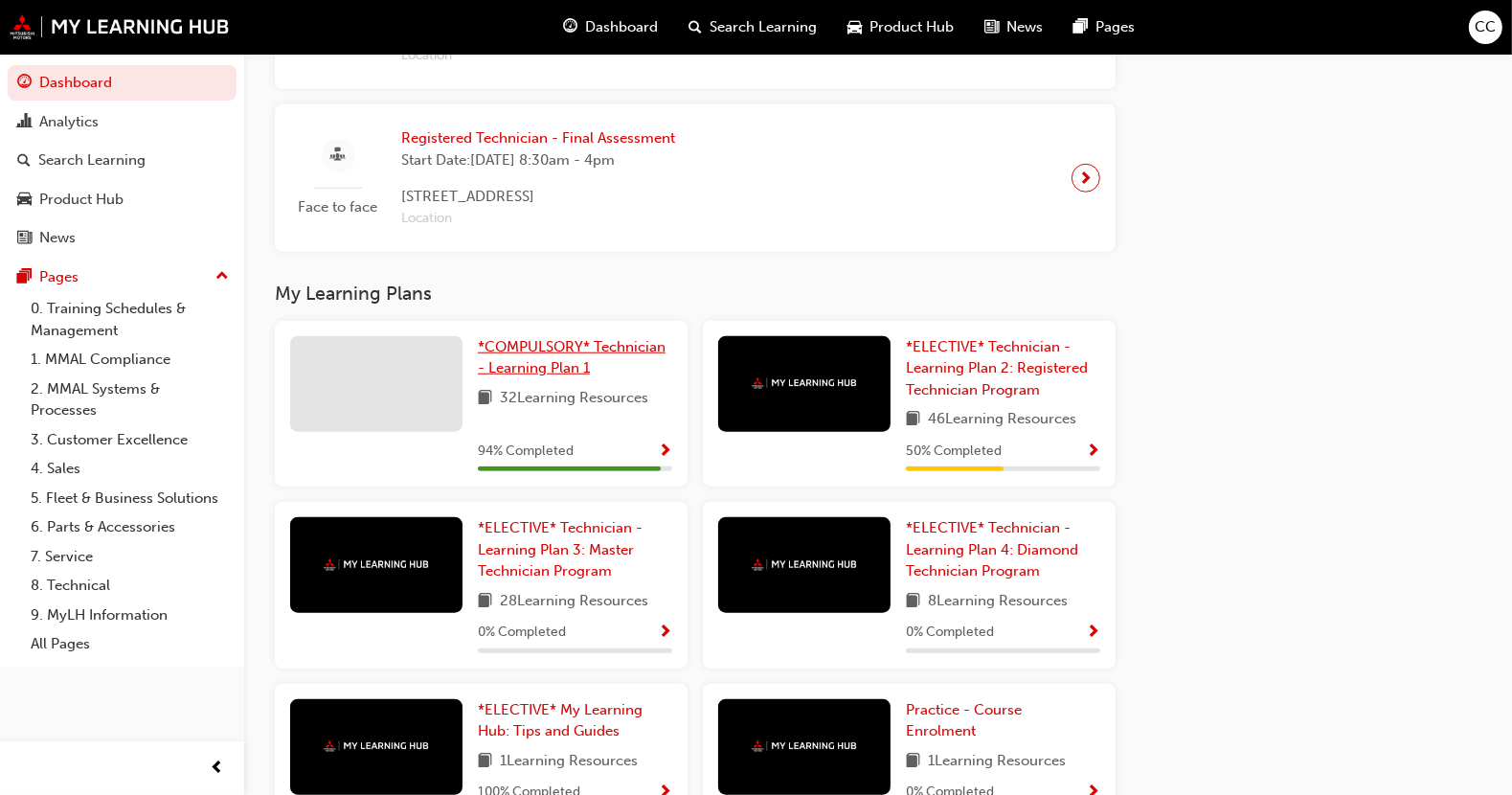
click at [536, 366] on span "*COMPULSORY* Technician - Learning Plan 1" at bounding box center [572, 358] width 188 height 39
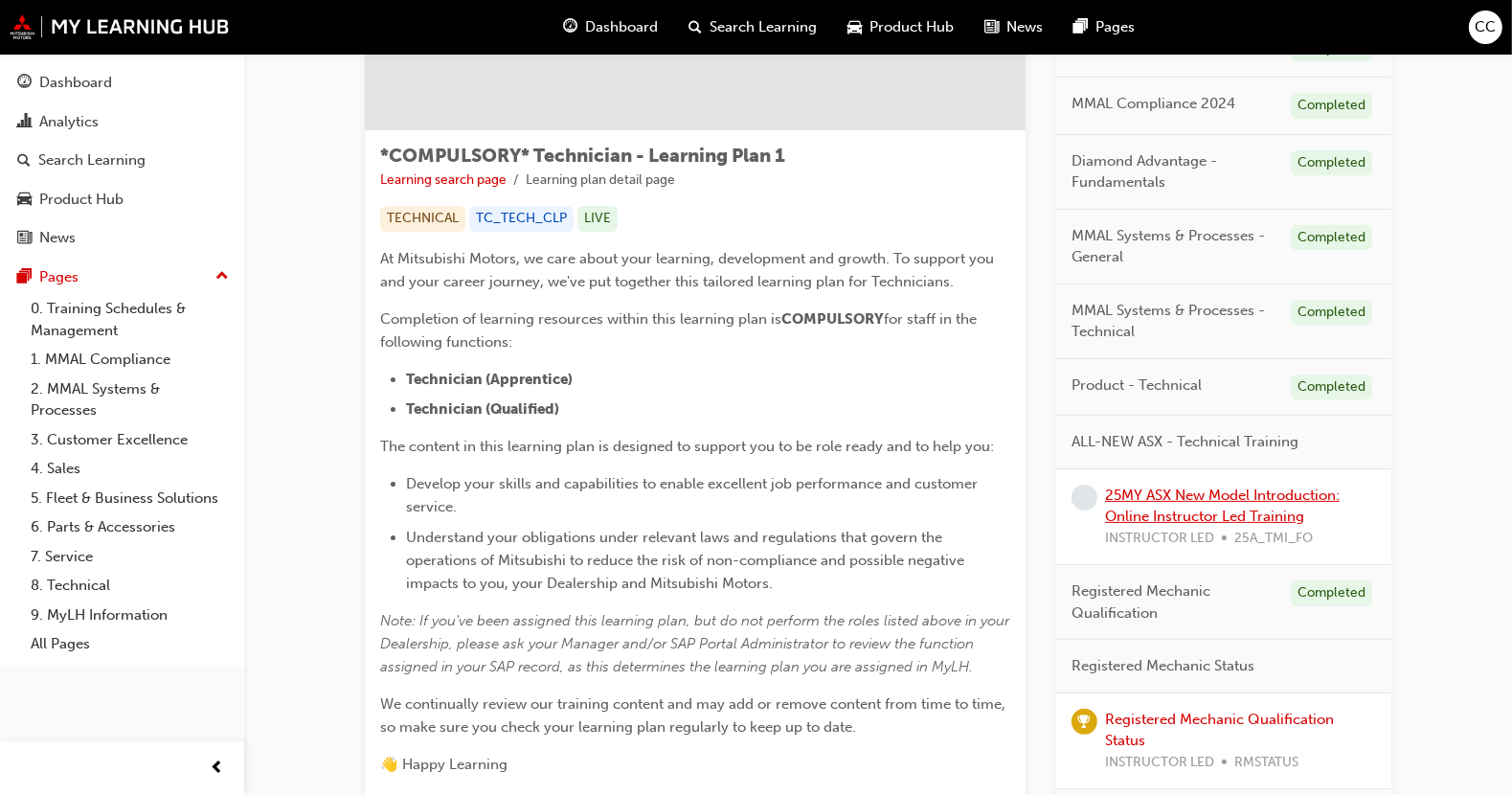
click at [1232, 488] on link "25MY ASX New Model Introduction: Online Instructor Led Training" at bounding box center [1223, 506] width 235 height 39
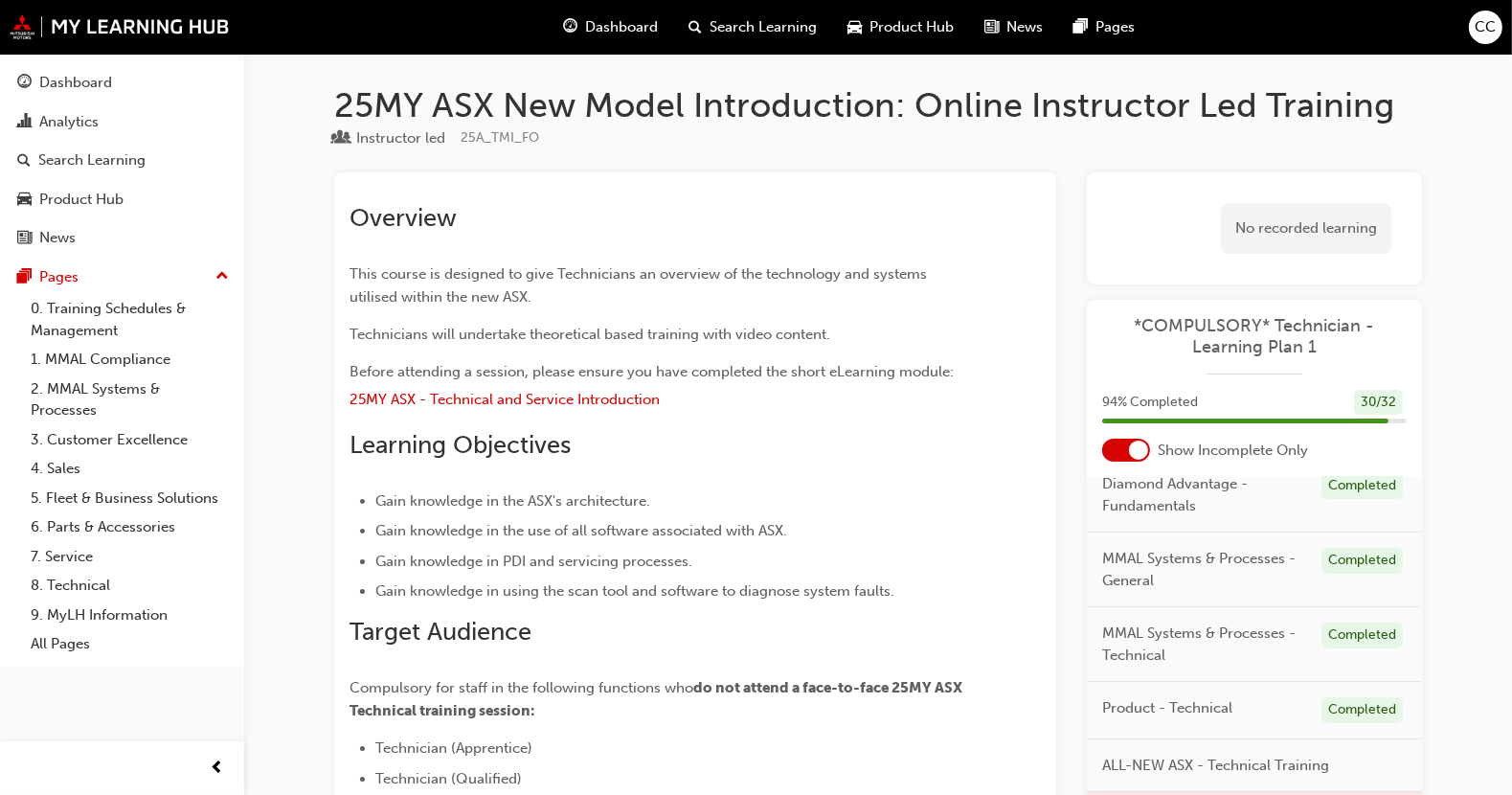
scroll to position [130, 0]
click at [1143, 444] on div at bounding box center [1138, 450] width 20 height 20
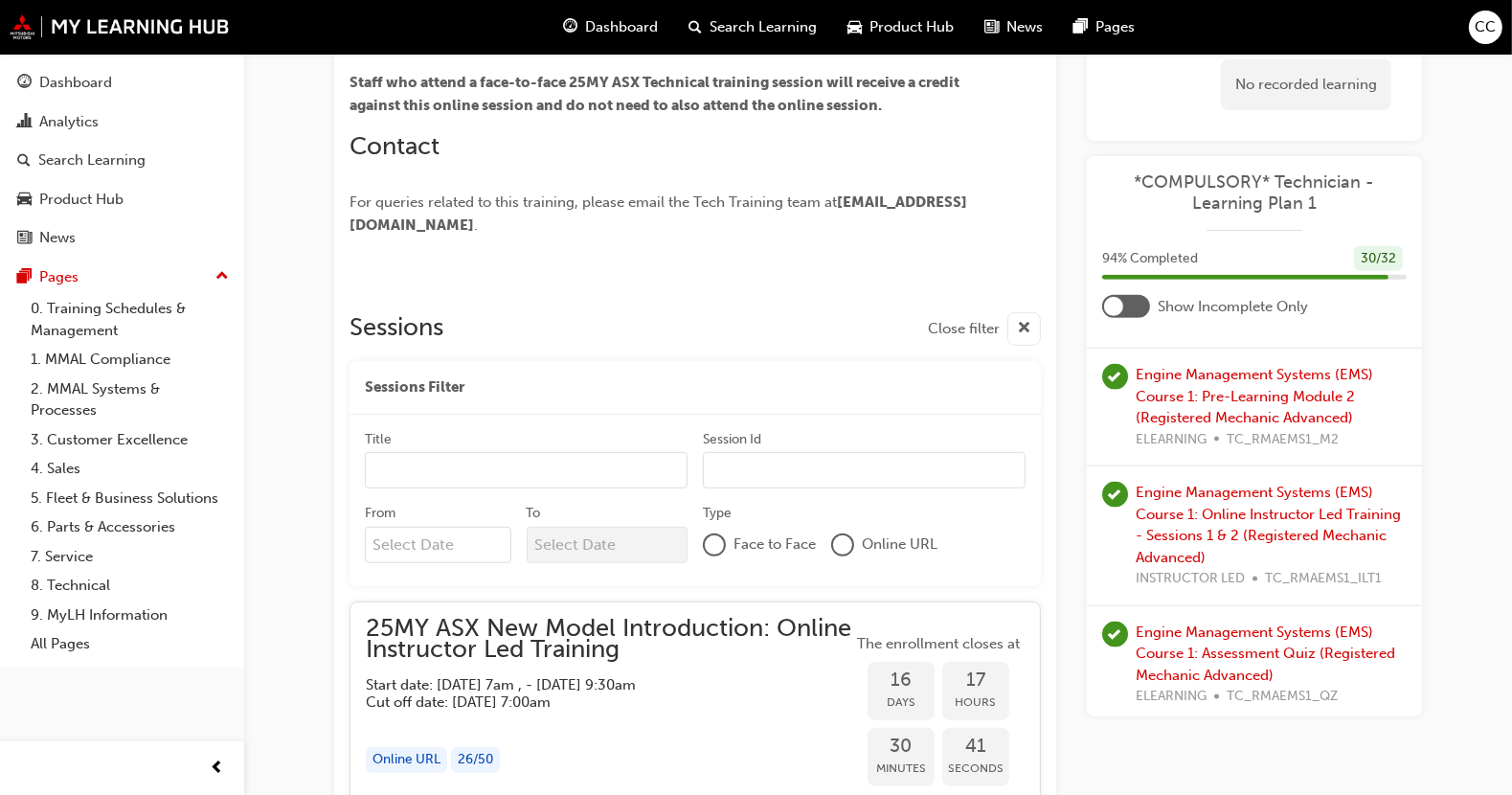
scroll to position [3070, 0]
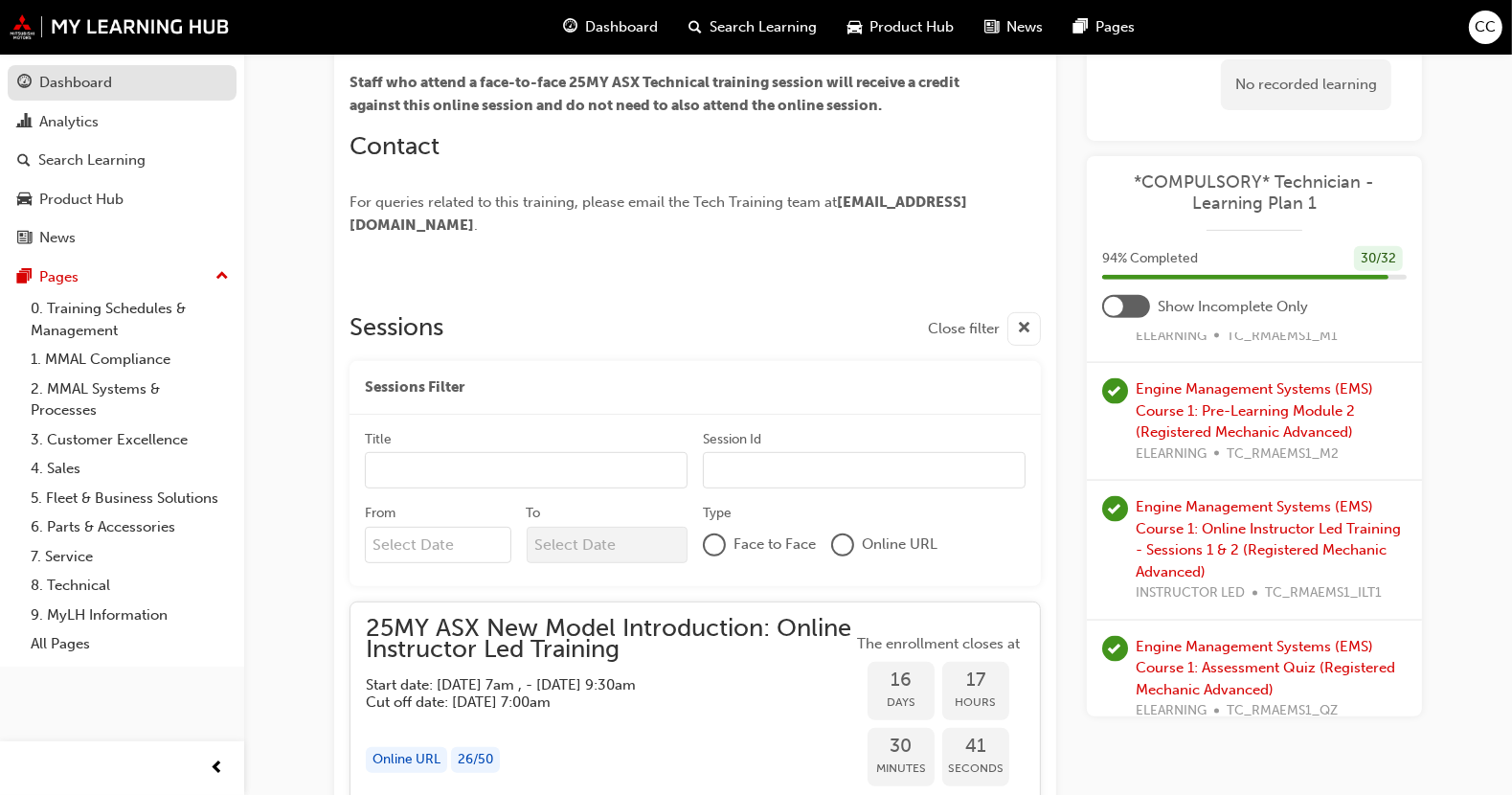
click at [78, 79] on div "Dashboard" at bounding box center [75, 82] width 72 height 22
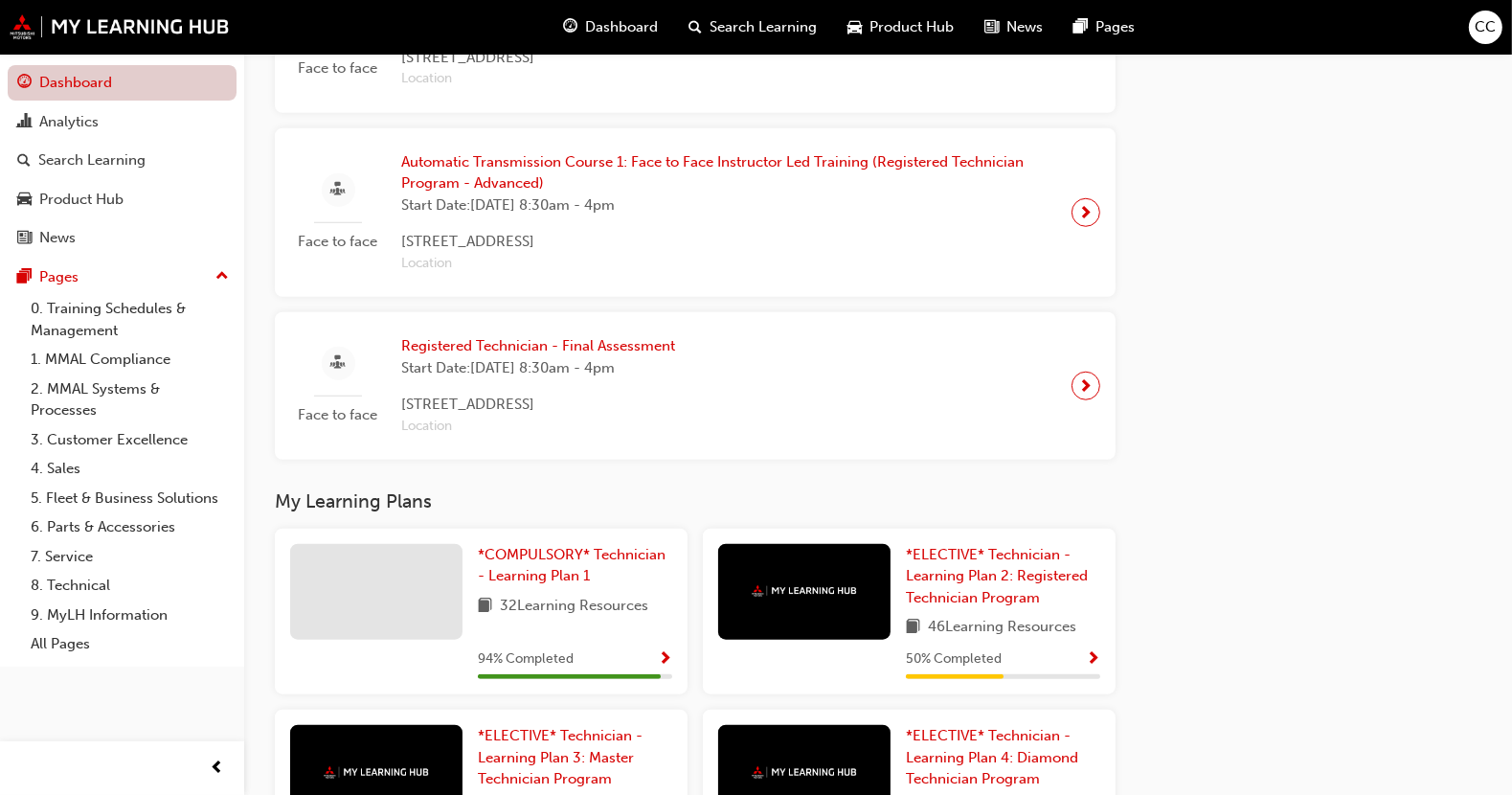
scroll to position [1633, 0]
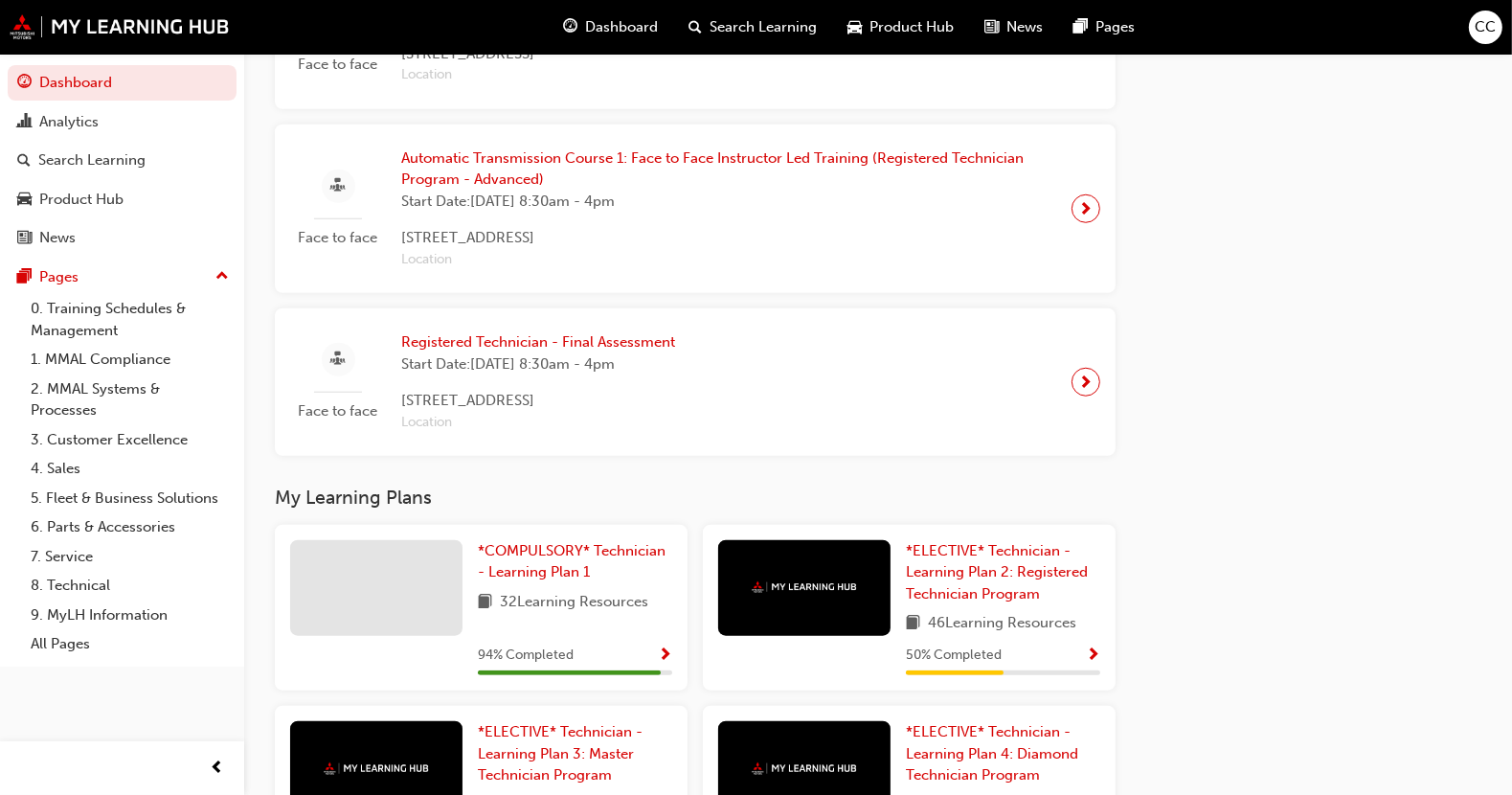
click at [357, 578] on div at bounding box center [377, 588] width 172 height 96
click at [327, 610] on div at bounding box center [377, 588] width 172 height 96
click at [437, 579] on div at bounding box center [377, 588] width 172 height 96
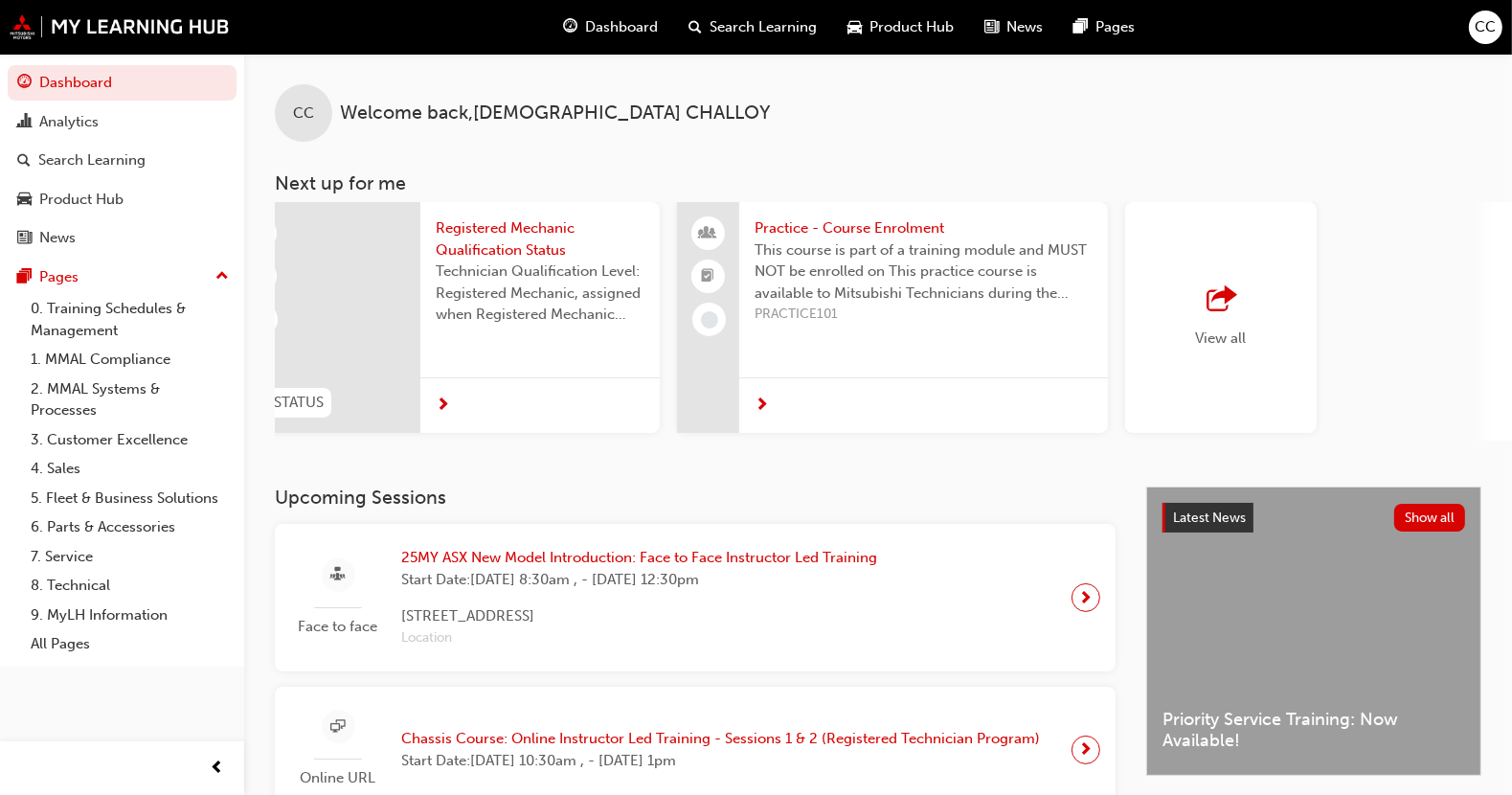
scroll to position [0, 1392]
click at [1225, 297] on span "outbound-icon" at bounding box center [1220, 299] width 28 height 26
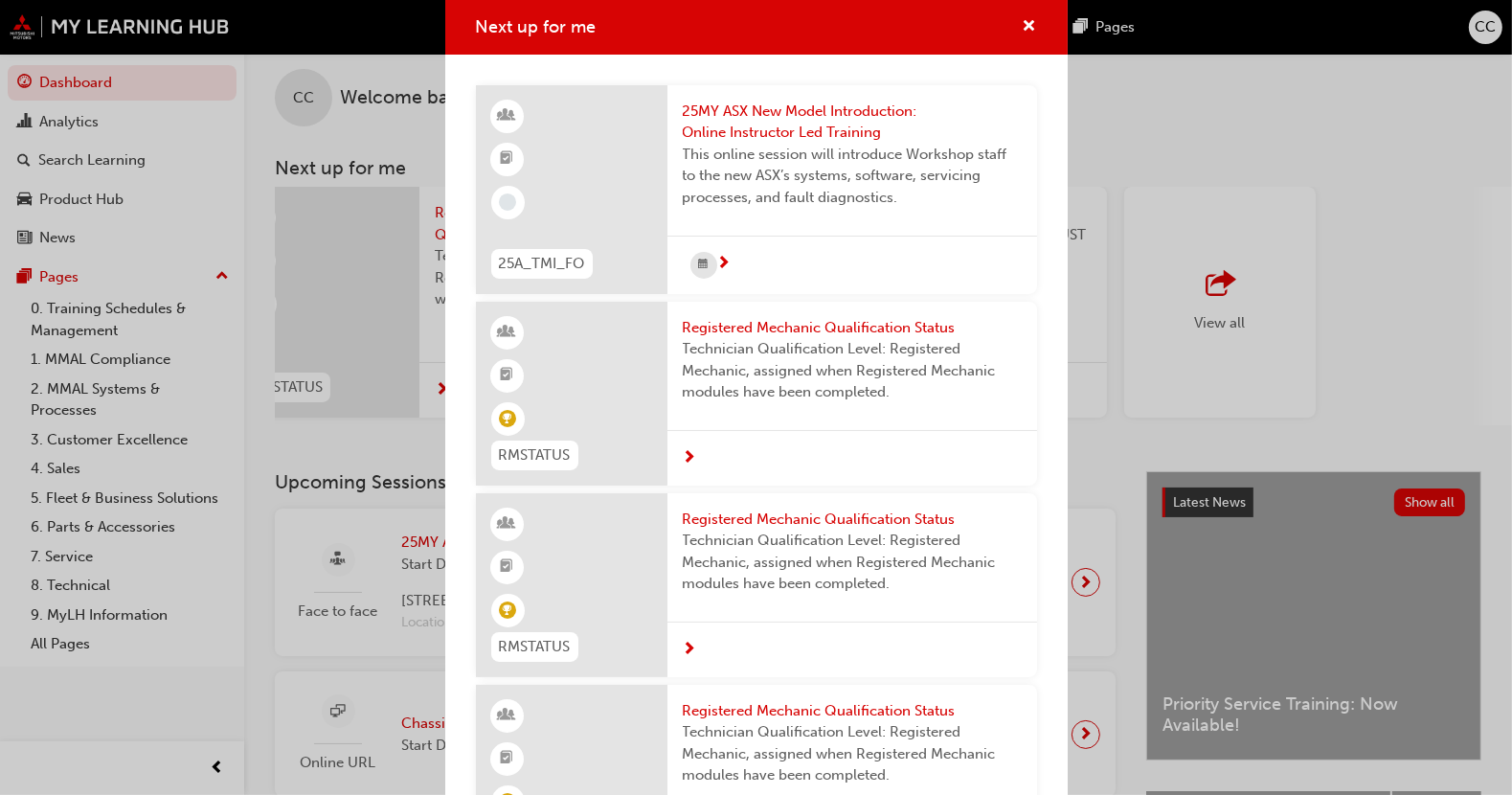
scroll to position [0, 0]
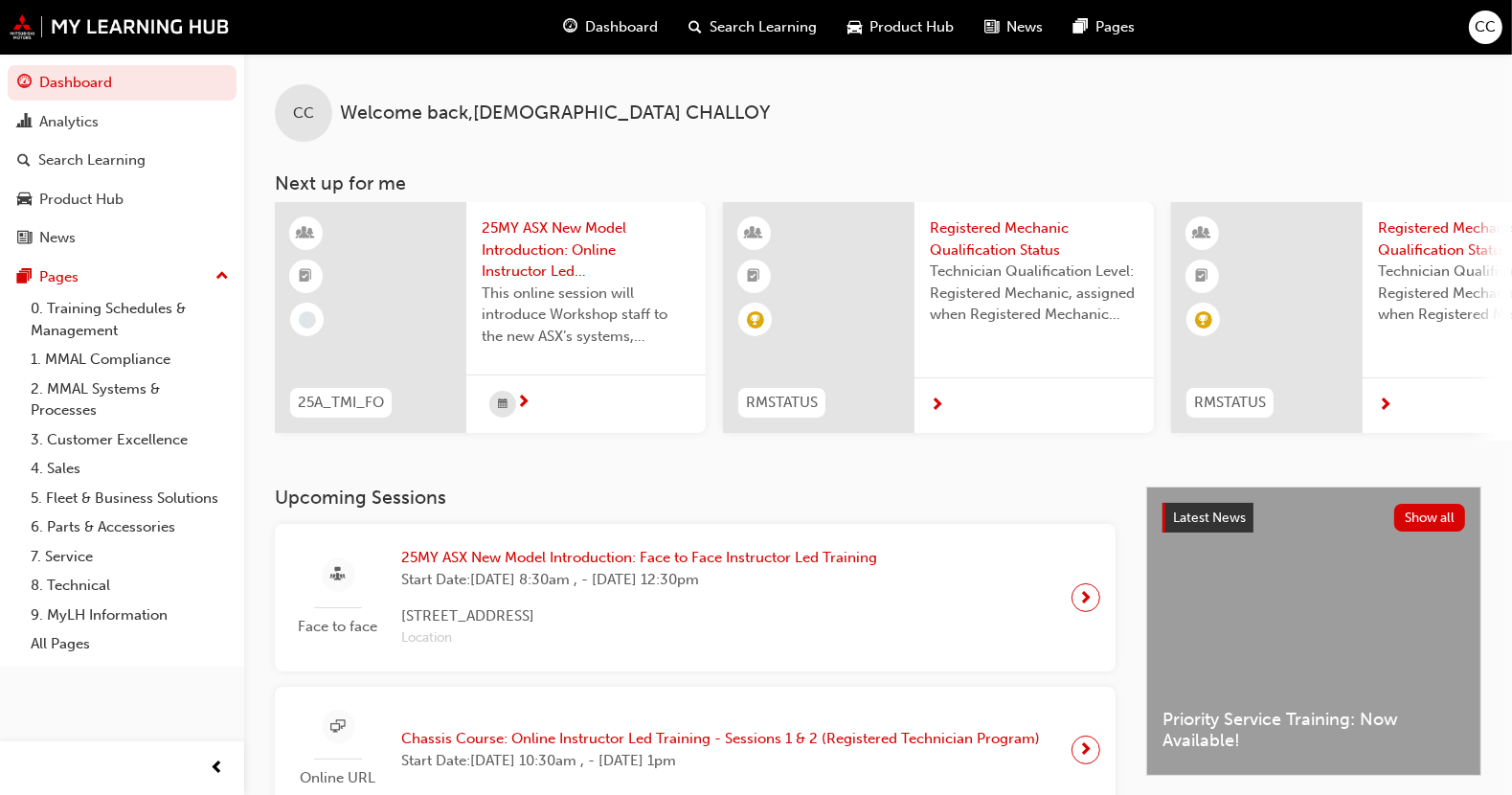
click at [560, 250] on span "25MY ASX New Model Introduction: Online Instructor Led Training" at bounding box center [585, 249] width 208 height 66
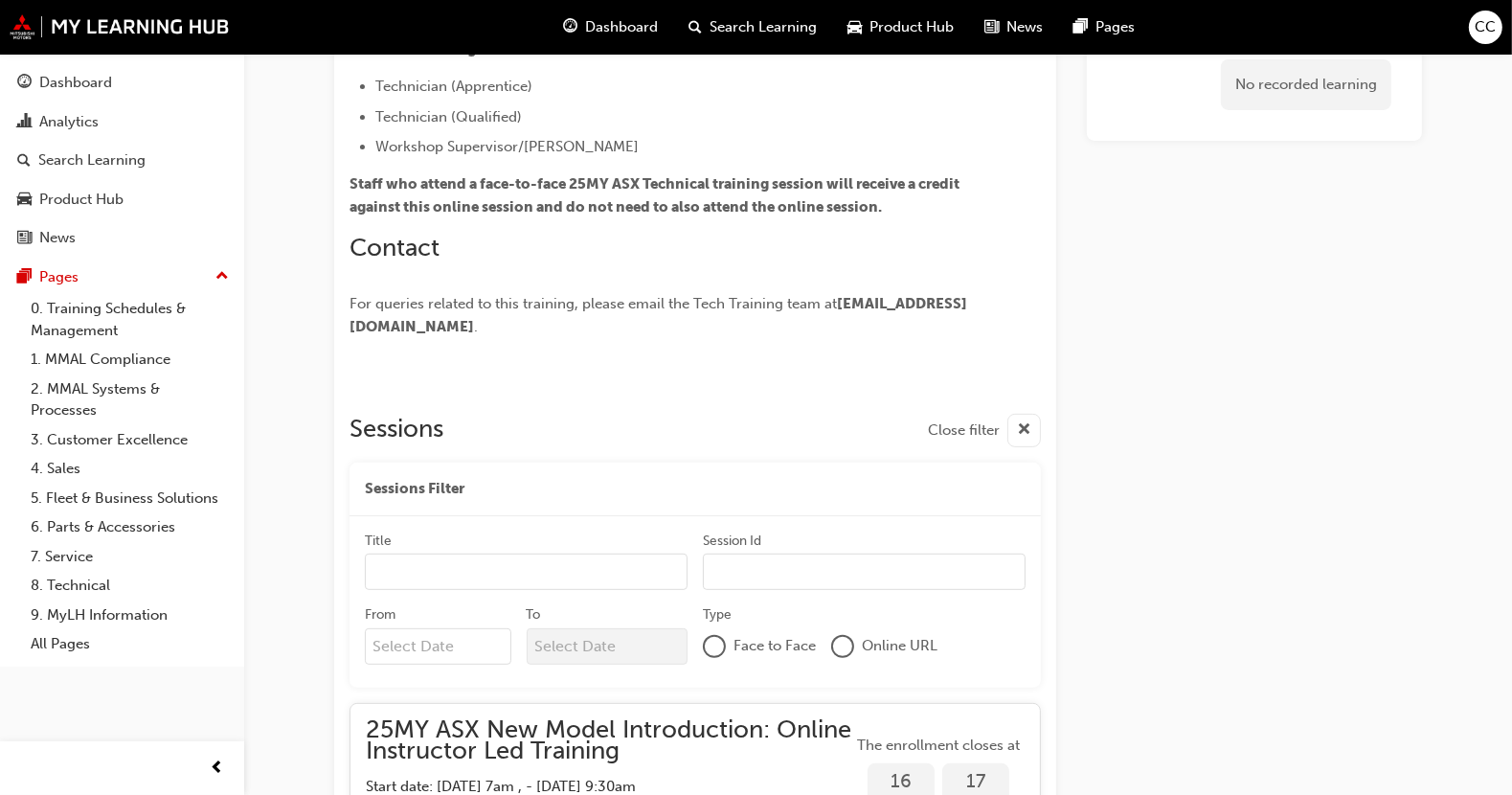
scroll to position [660, 0]
click at [60, 334] on link "0. Training Schedules & Management" at bounding box center [129, 320] width 213 height 51
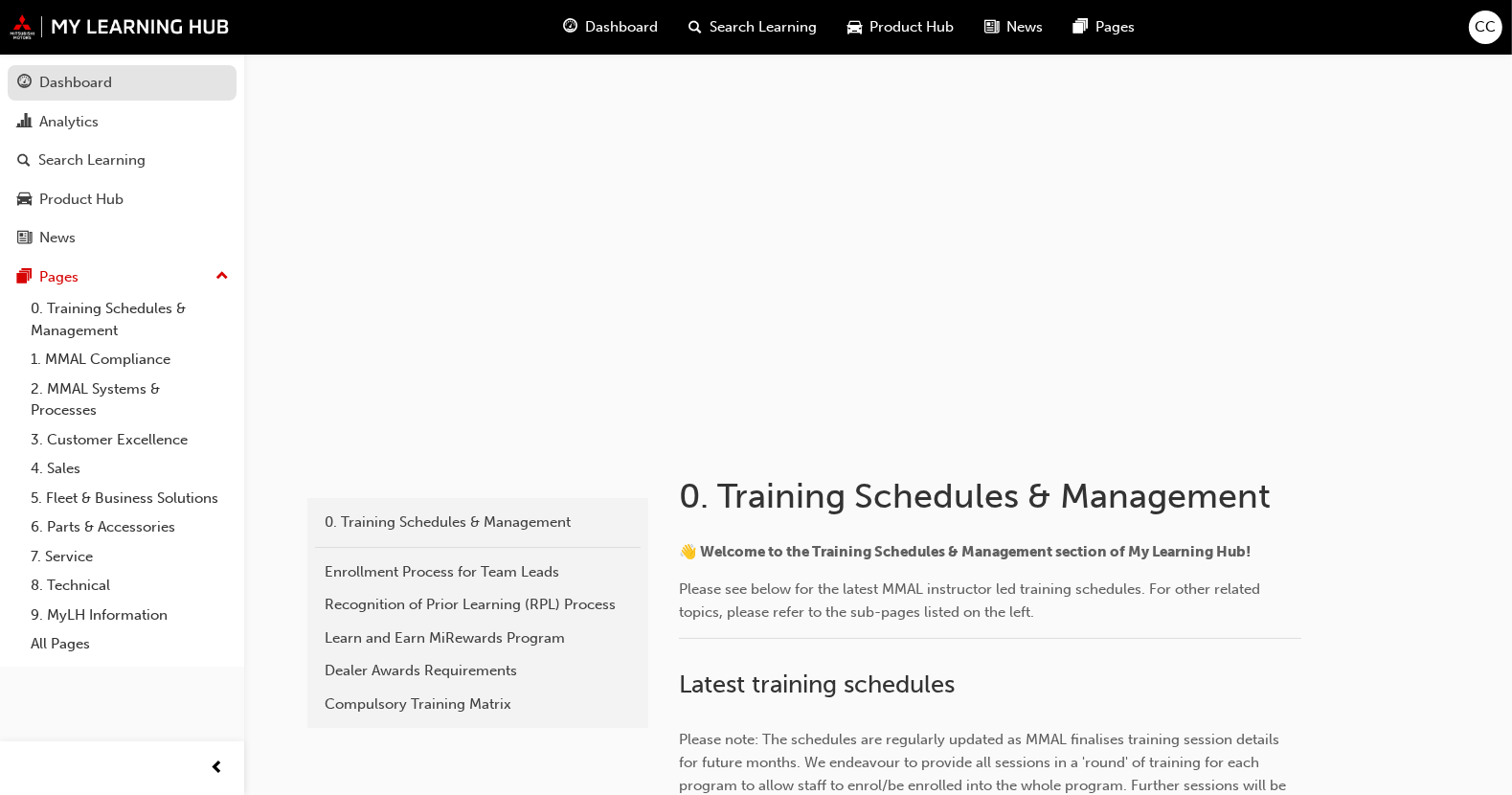
click at [67, 88] on div "Dashboard" at bounding box center [75, 82] width 72 height 22
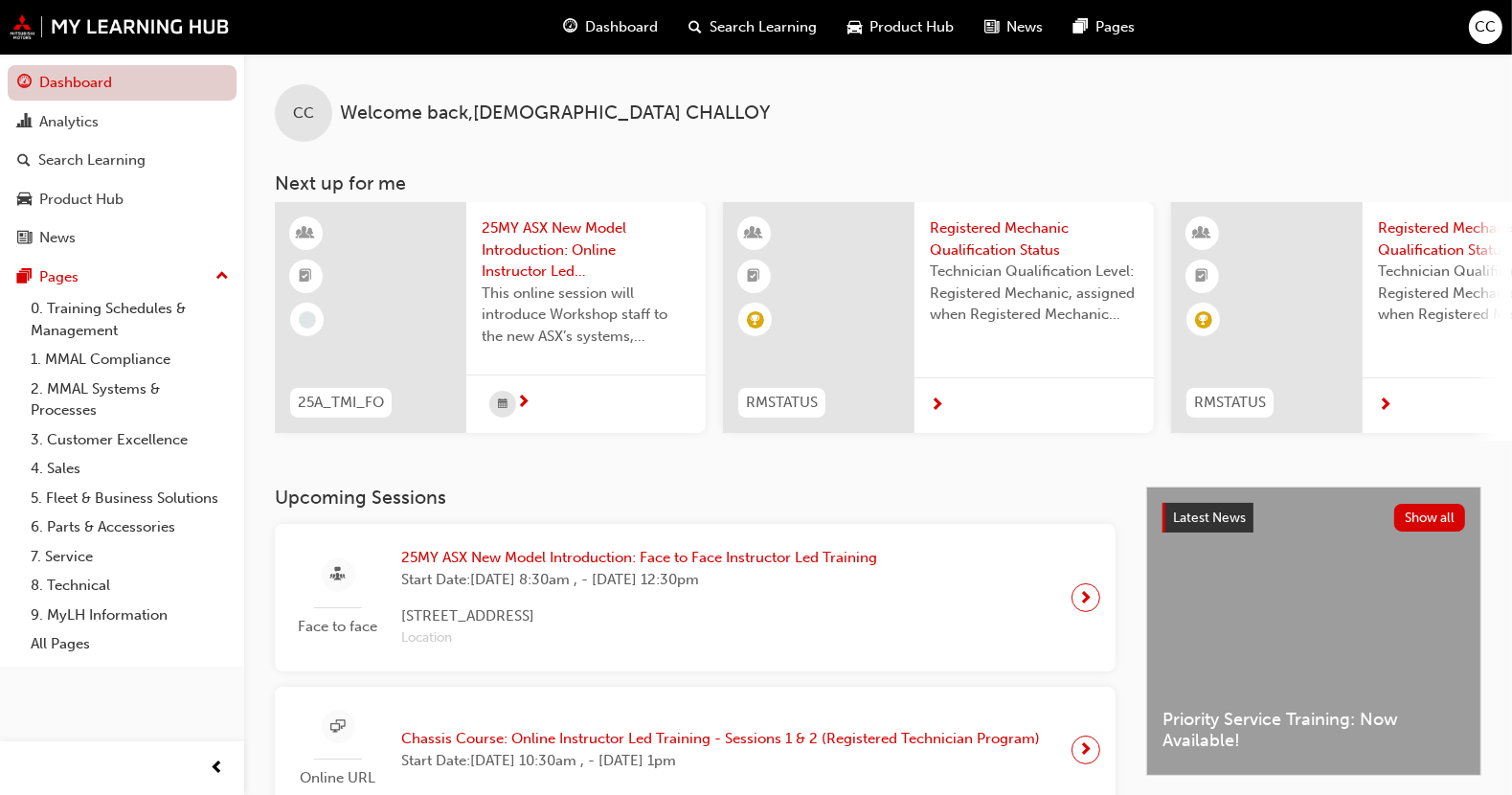
scroll to position [15, 0]
